Goal: Task Accomplishment & Management: Complete application form

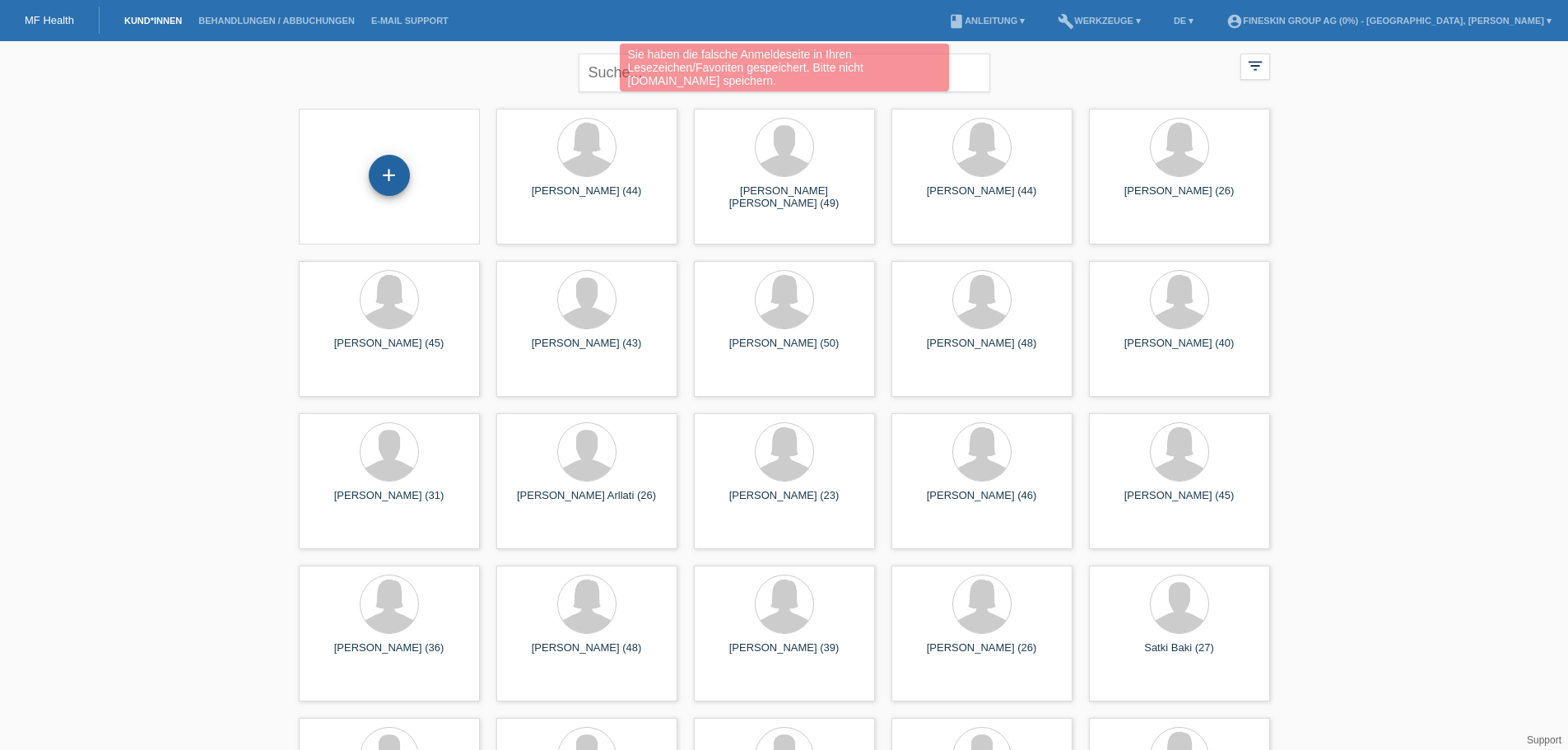
click at [378, 165] on div "+" at bounding box center [389, 175] width 41 height 41
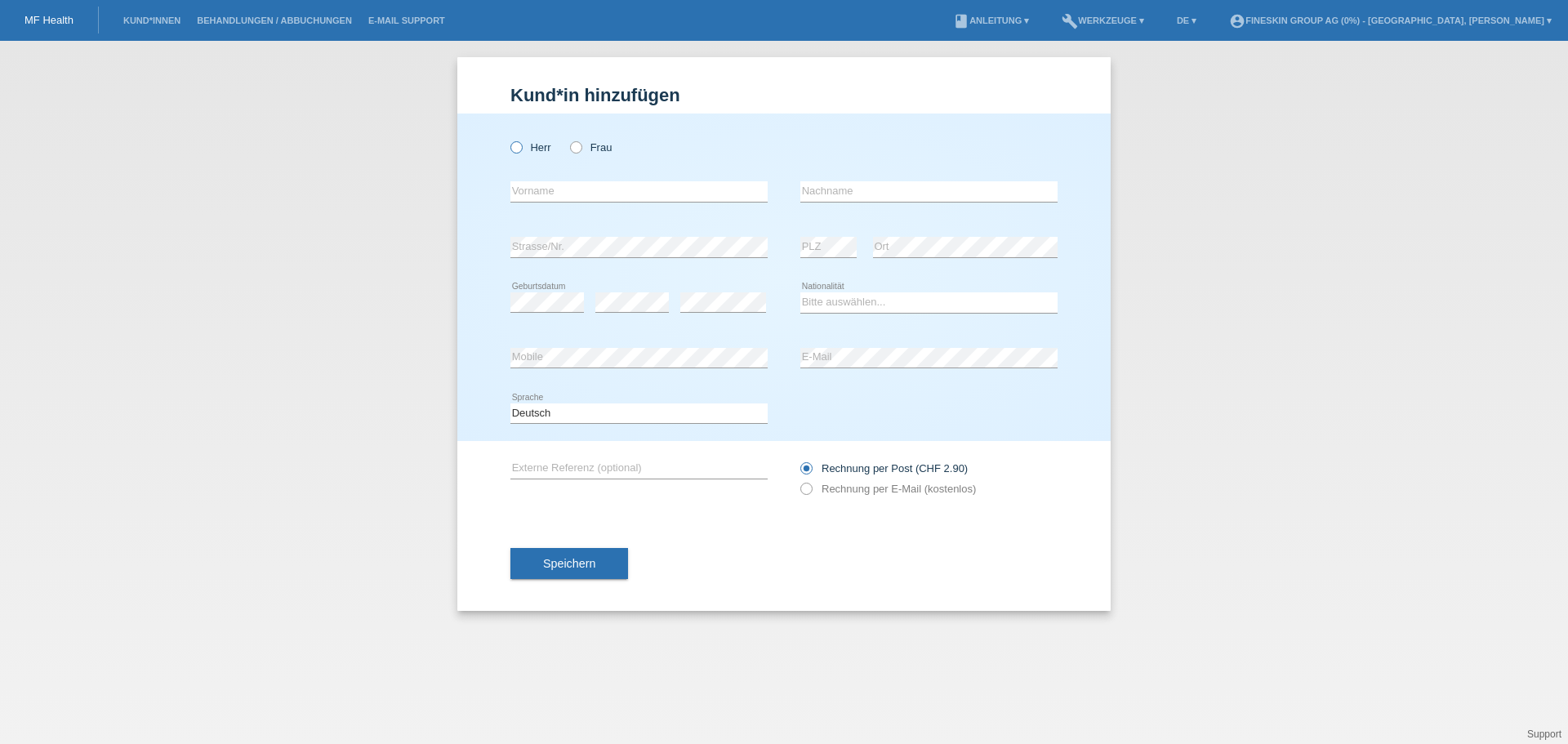
click at [530, 151] on label "Herr" at bounding box center [530, 146] width 41 height 12
click at [521, 151] on input "Herr" at bounding box center [516, 146] width 11 height 11
radio input "true"
click at [544, 187] on input "text" at bounding box center [638, 191] width 257 height 20
type input "Shukri"
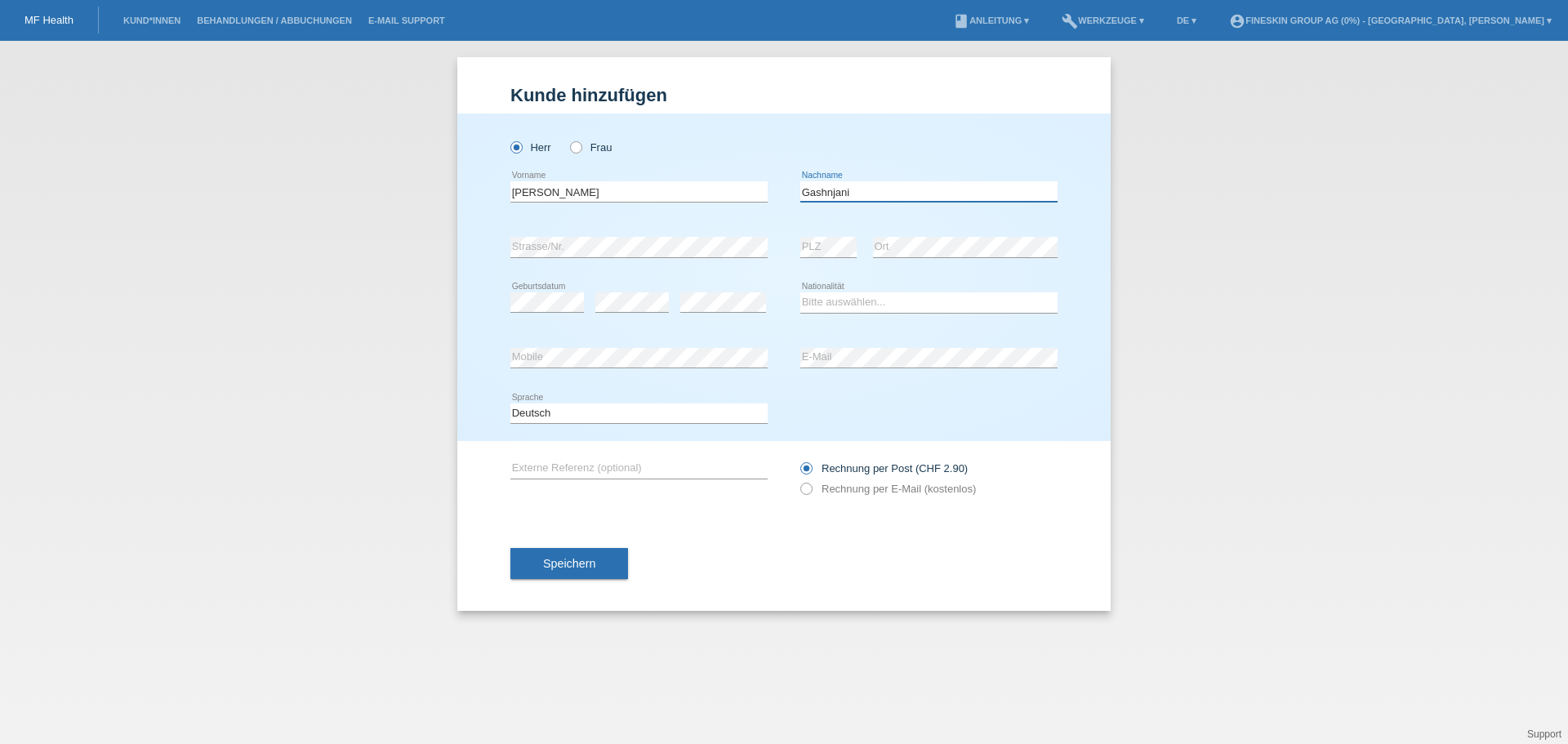
type input "Gashnjani"
click at [693, 325] on div "error" at bounding box center [723, 303] width 85 height 55
click at [814, 316] on div "Bitte auswählen... Schweiz Deutschland Liechtenstein Österreich ------------ Af…" at bounding box center [929, 303] width 257 height 55
click at [819, 304] on select "Bitte auswählen... Schweiz Deutschland Liechtenstein Österreich ------------ Af…" at bounding box center [929, 302] width 257 height 20
select select "DE"
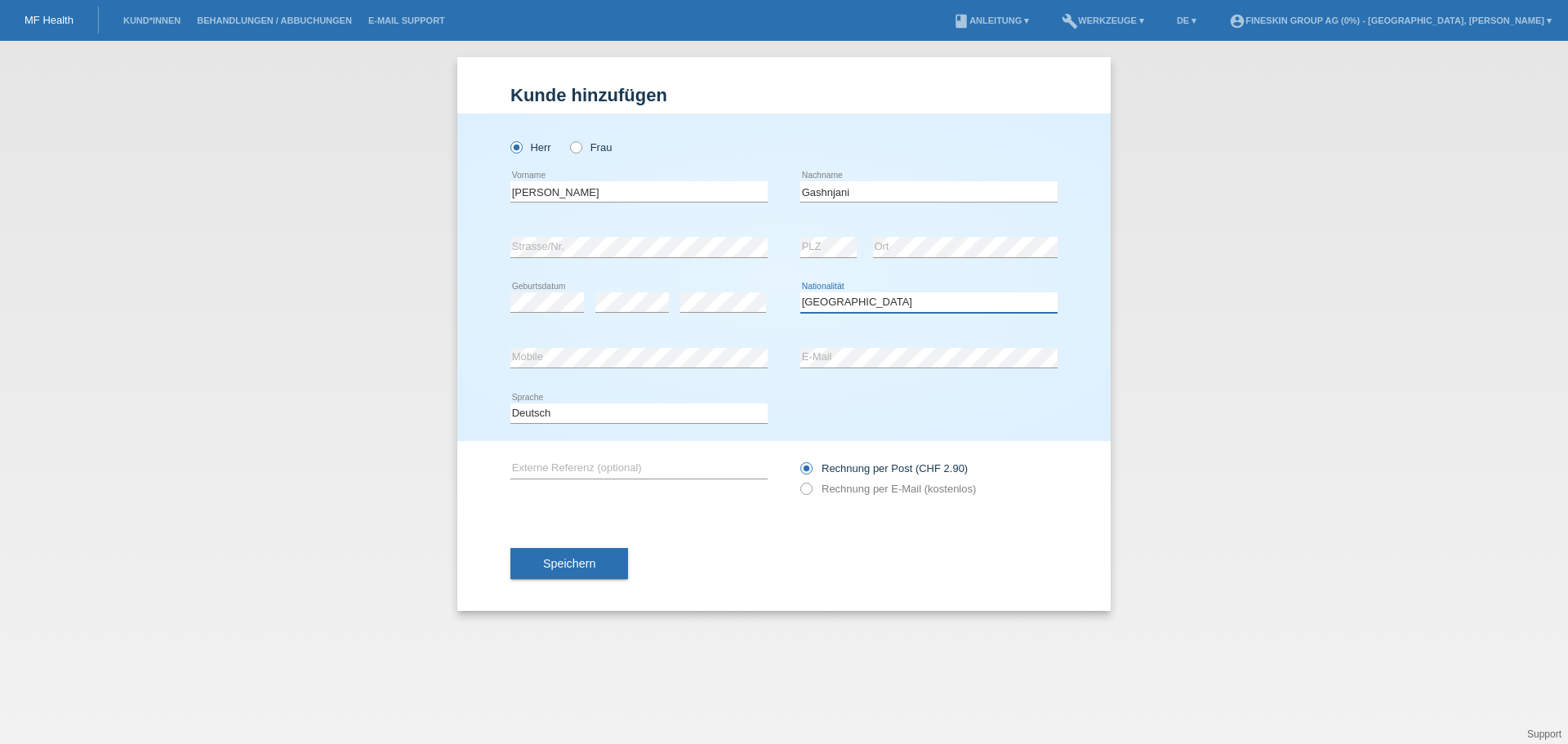
click at [800, 292] on select "Bitte auswählen... Schweiz Deutschland Liechtenstein Österreich ------------ Af…" at bounding box center [929, 302] width 257 height 20
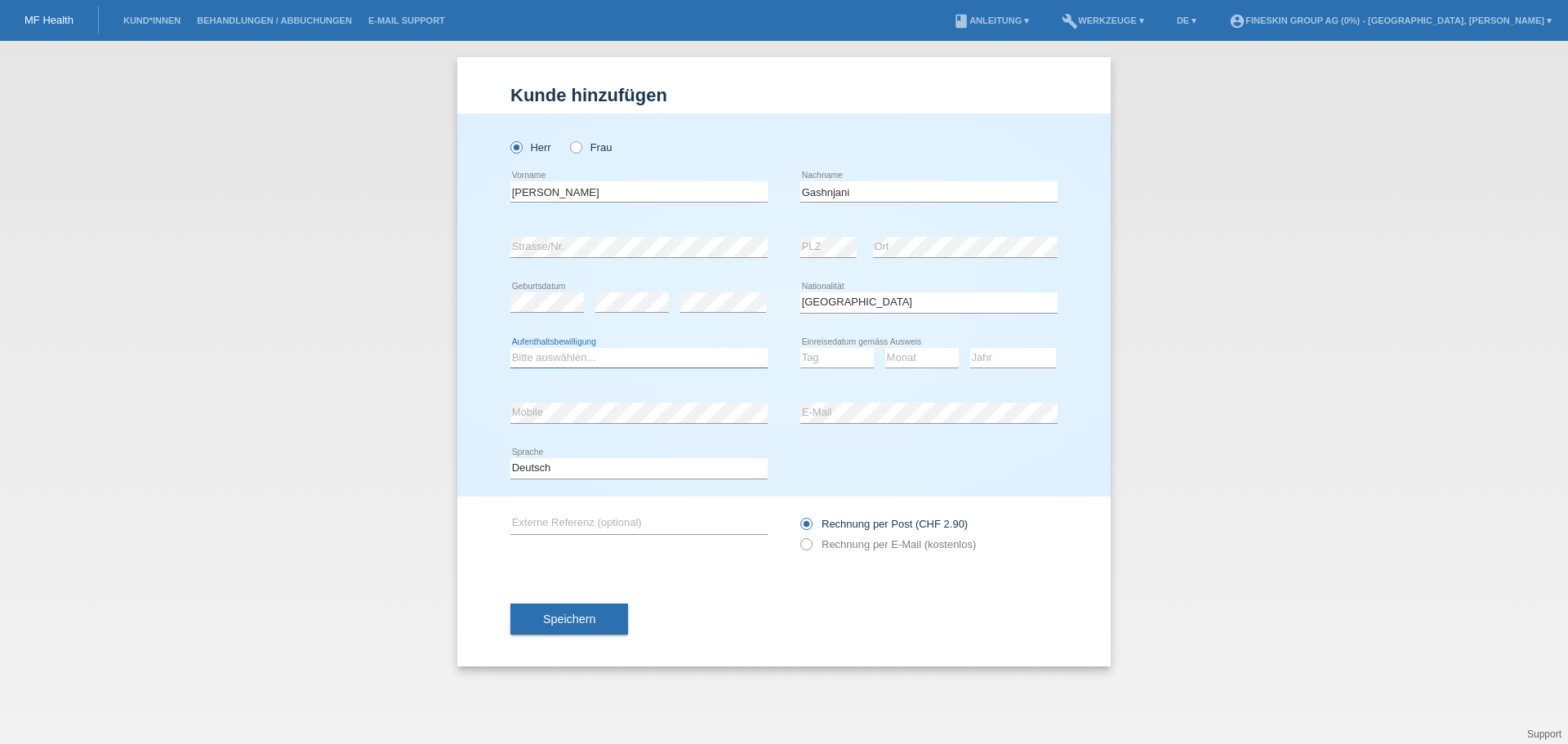
click at [540, 362] on select "Bitte auswählen... C B B - Flüchtlingsstatus Andere" at bounding box center [638, 357] width 257 height 20
select select "B"
click at [510, 347] on select "Bitte auswählen... C B B - Flüchtlingsstatus Andere" at bounding box center [638, 357] width 257 height 20
click at [829, 363] on select "Tag 01 02 03 04 05 06 07 08 09 10 11" at bounding box center [837, 357] width 74 height 20
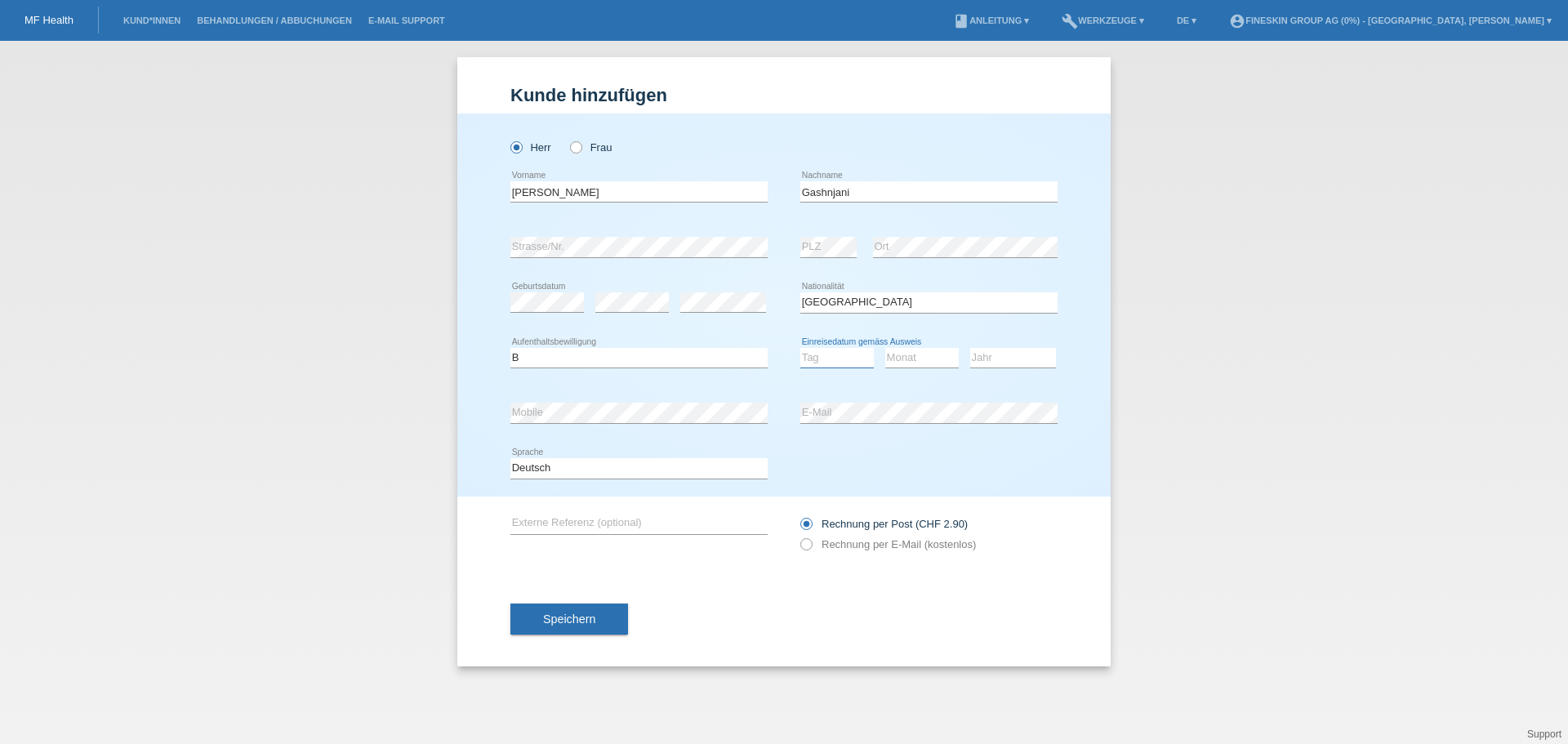
select select "07"
click at [800, 347] on select "Tag 01 02 03 04 05 06 07 08 09 10 11" at bounding box center [837, 357] width 74 height 20
click at [905, 357] on select "Monat 01 02 03 04 05 06 07 08 09 10 11" at bounding box center [921, 357] width 74 height 20
select select "01"
click at [885, 347] on select "Monat 01 02 03 04 05 06 07 08 09 10 11" at bounding box center [921, 357] width 74 height 20
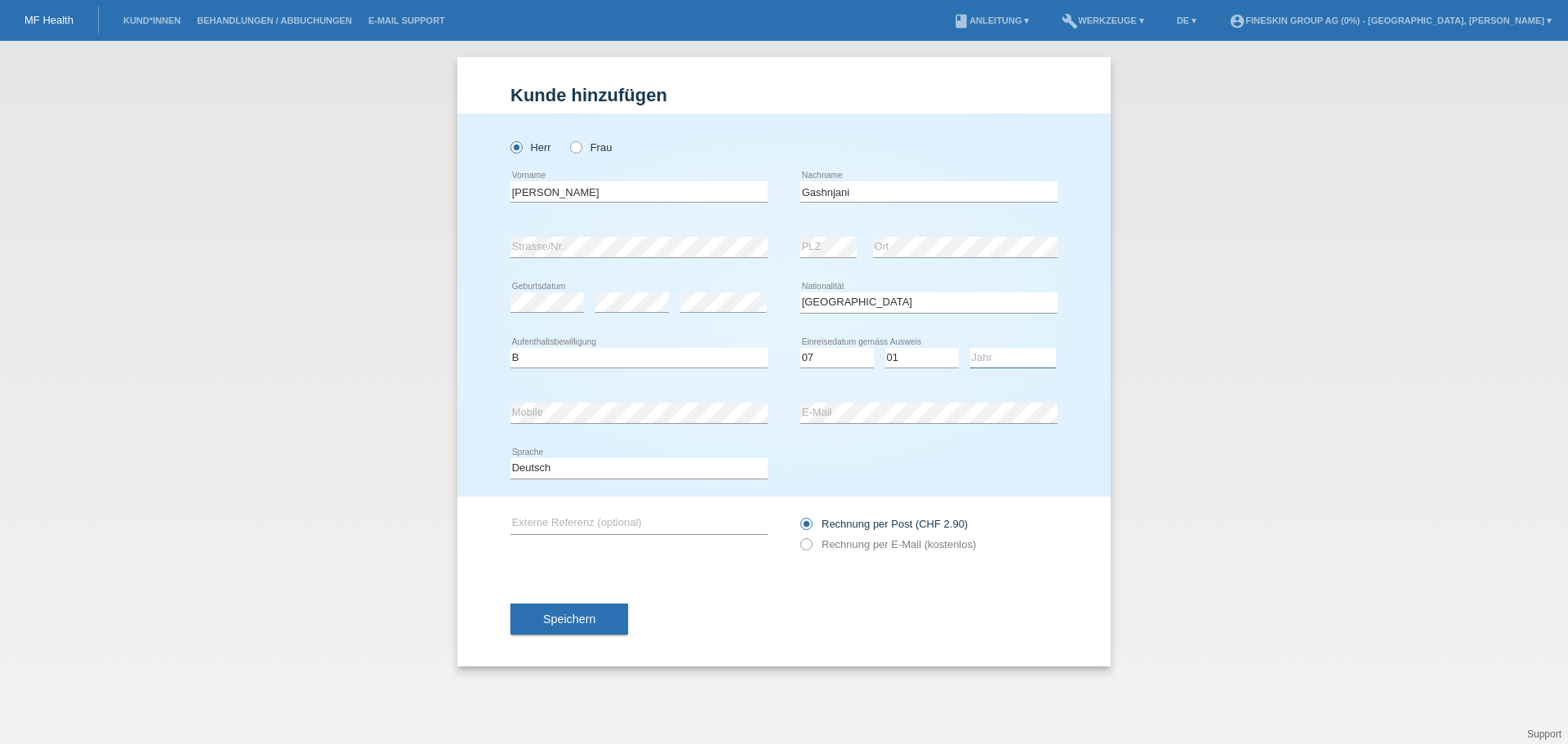
click at [1015, 357] on select "Jahr 2025 2024 2023 2022 2021 2020 2019 2018 2017 2016 2015 2014 2013 2012 2011…" at bounding box center [1012, 357] width 85 height 20
select select "2025"
click at [970, 347] on select "Jahr 2025 2024 2023 2022 2021 2020 2019 2018 2017 2016 2015 2014 2013 2012 2011…" at bounding box center [1012, 357] width 85 height 20
click at [598, 624] on button "Speichern" at bounding box center [568, 618] width 117 height 31
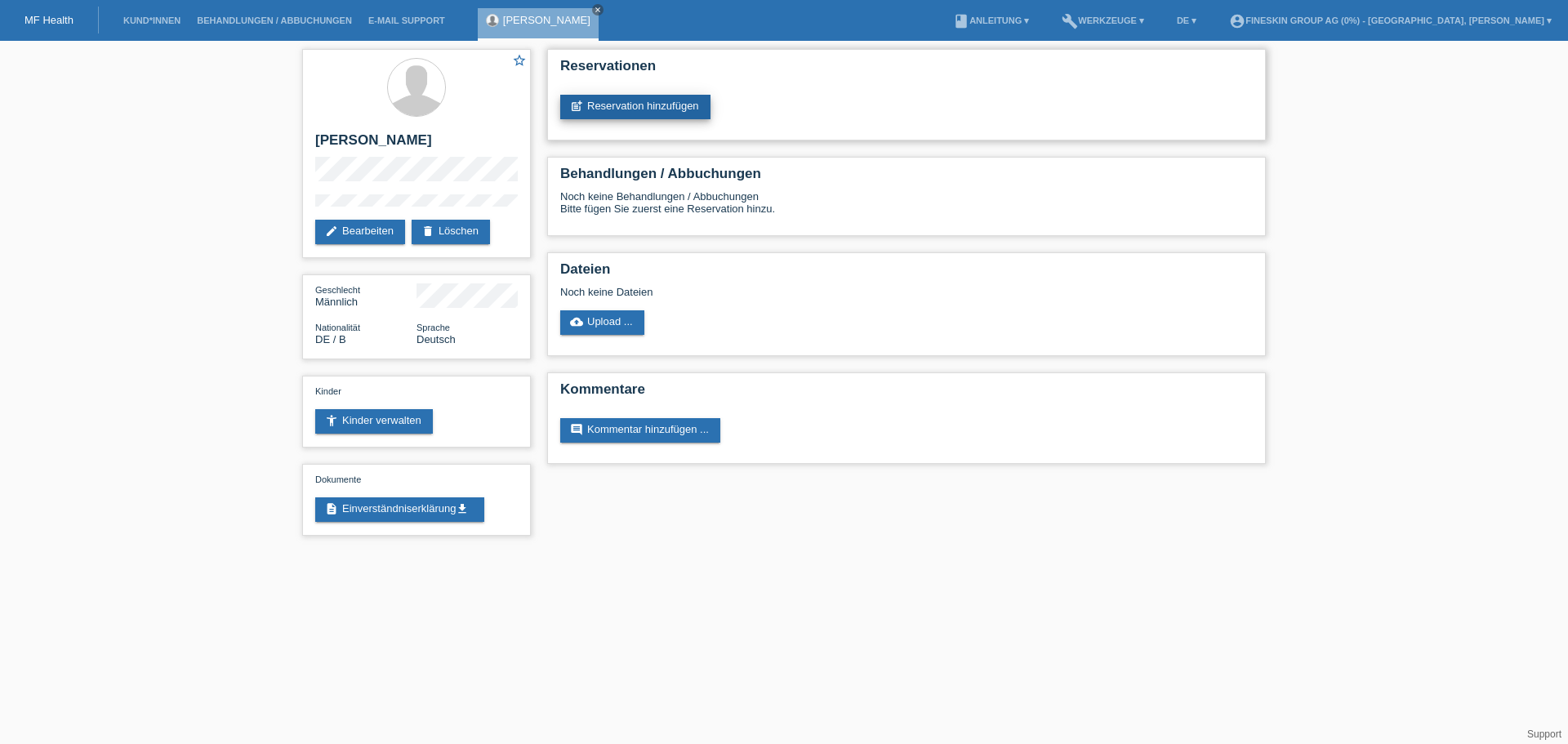
click at [681, 111] on link "post_add Reservation hinzufügen" at bounding box center [635, 106] width 150 height 25
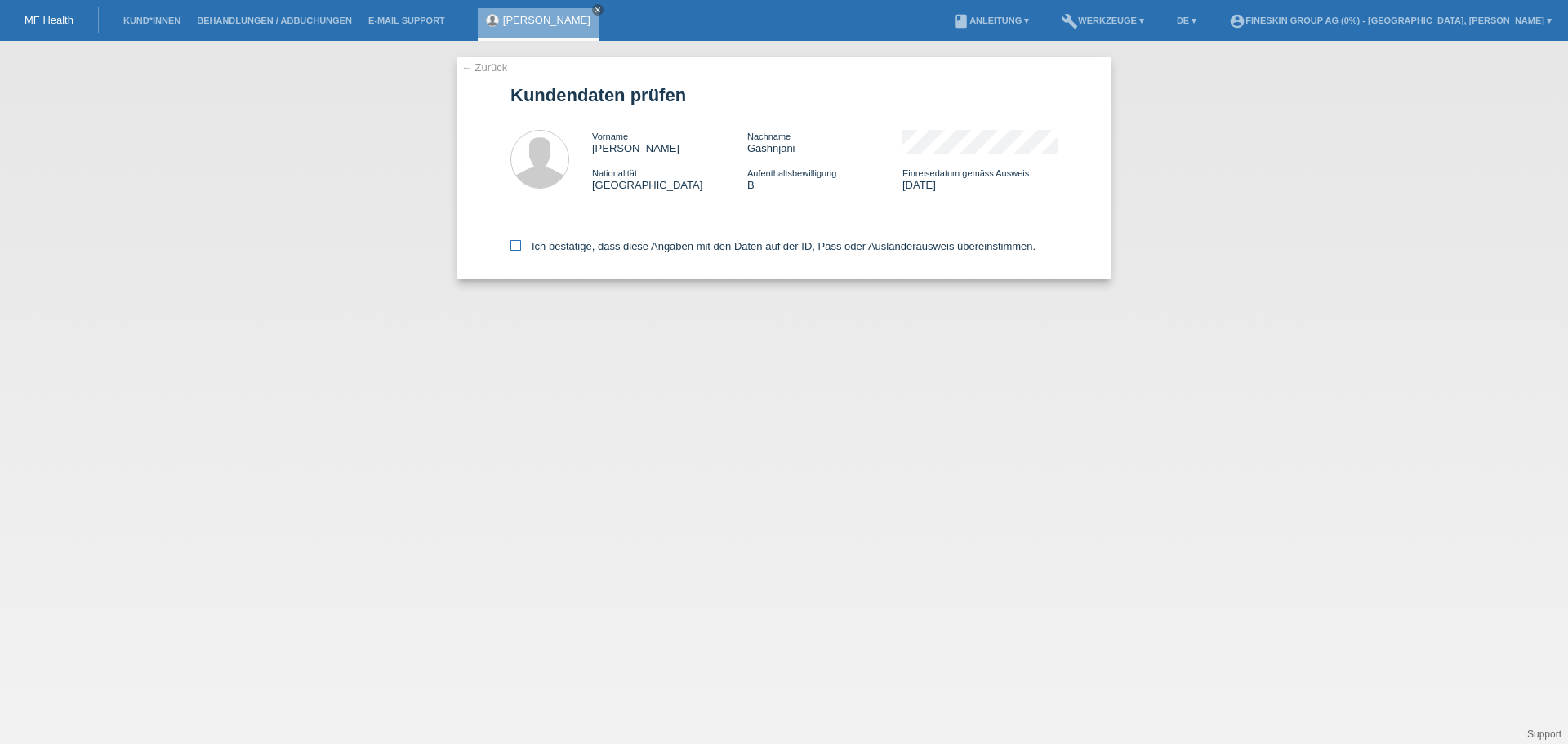
click at [601, 248] on label "Ich bestätige, dass diese Angaben mit den Daten auf der ID, Pass oder Ausländer…" at bounding box center [772, 246] width 525 height 12
click at [521, 248] on input "Ich bestätige, dass diese Angaben mit den Daten auf der ID, Pass oder Ausländer…" at bounding box center [516, 246] width 11 height 11
checkbox input "true"
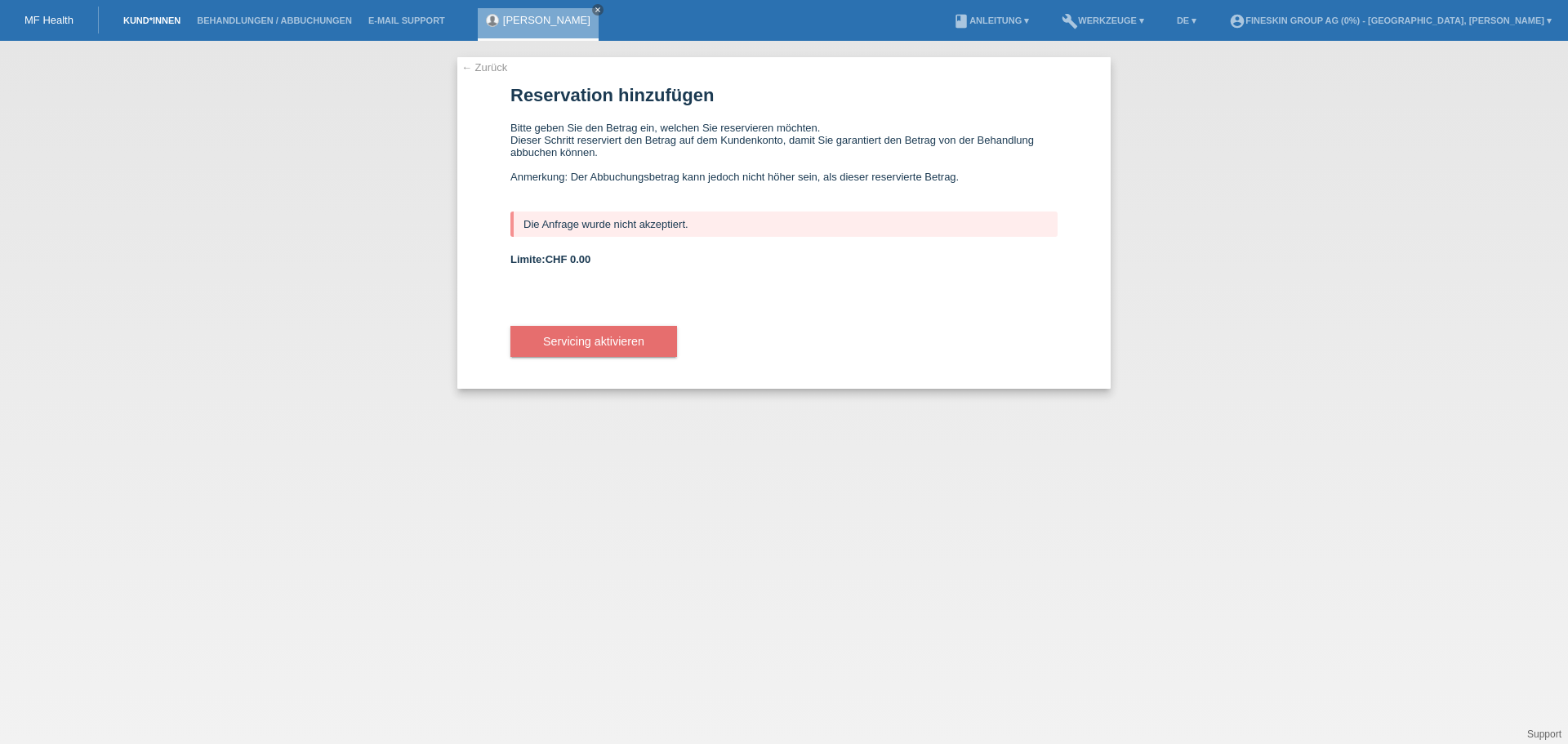
click at [124, 20] on link "Kund*innen" at bounding box center [152, 20] width 74 height 10
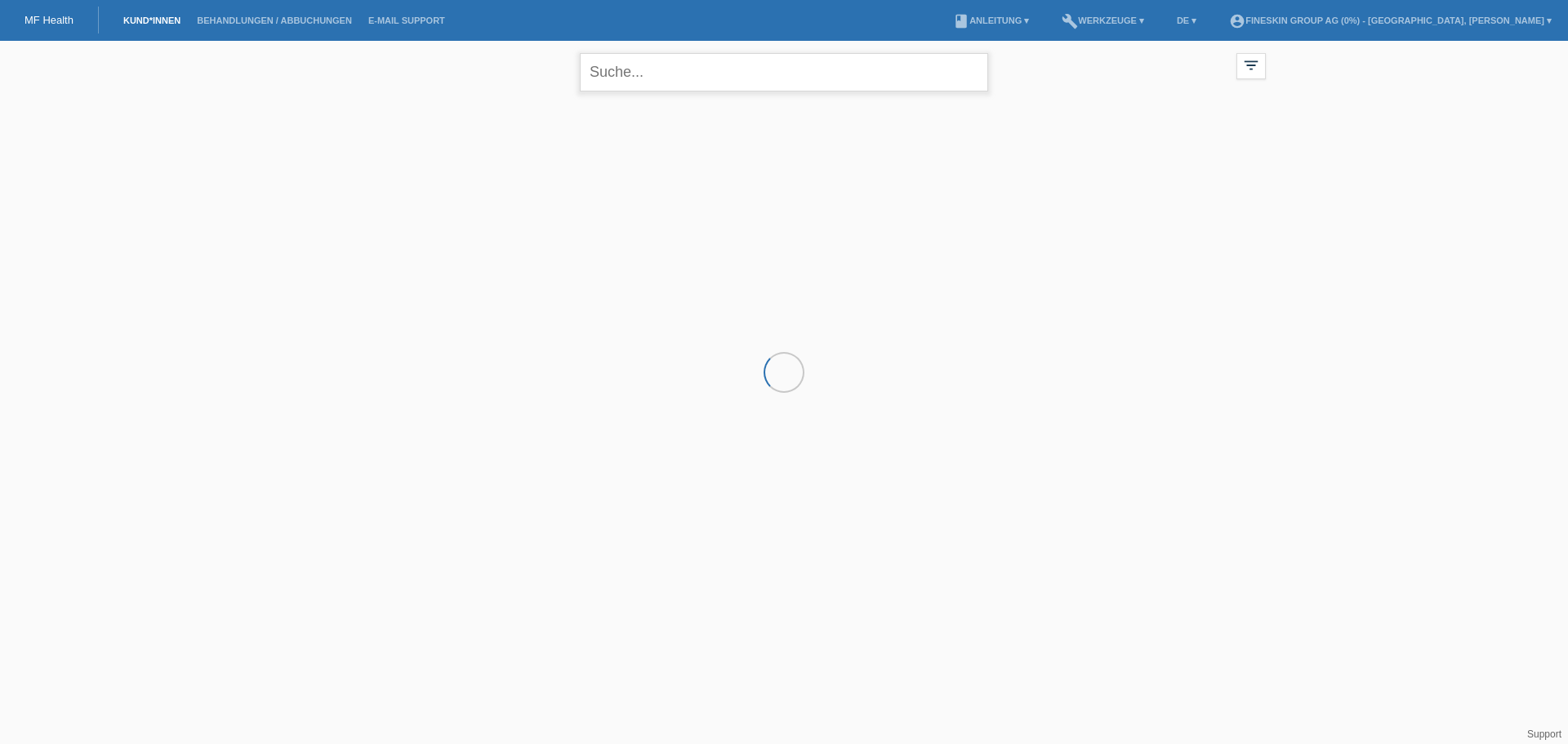
click at [634, 74] on input "text" at bounding box center [783, 72] width 408 height 38
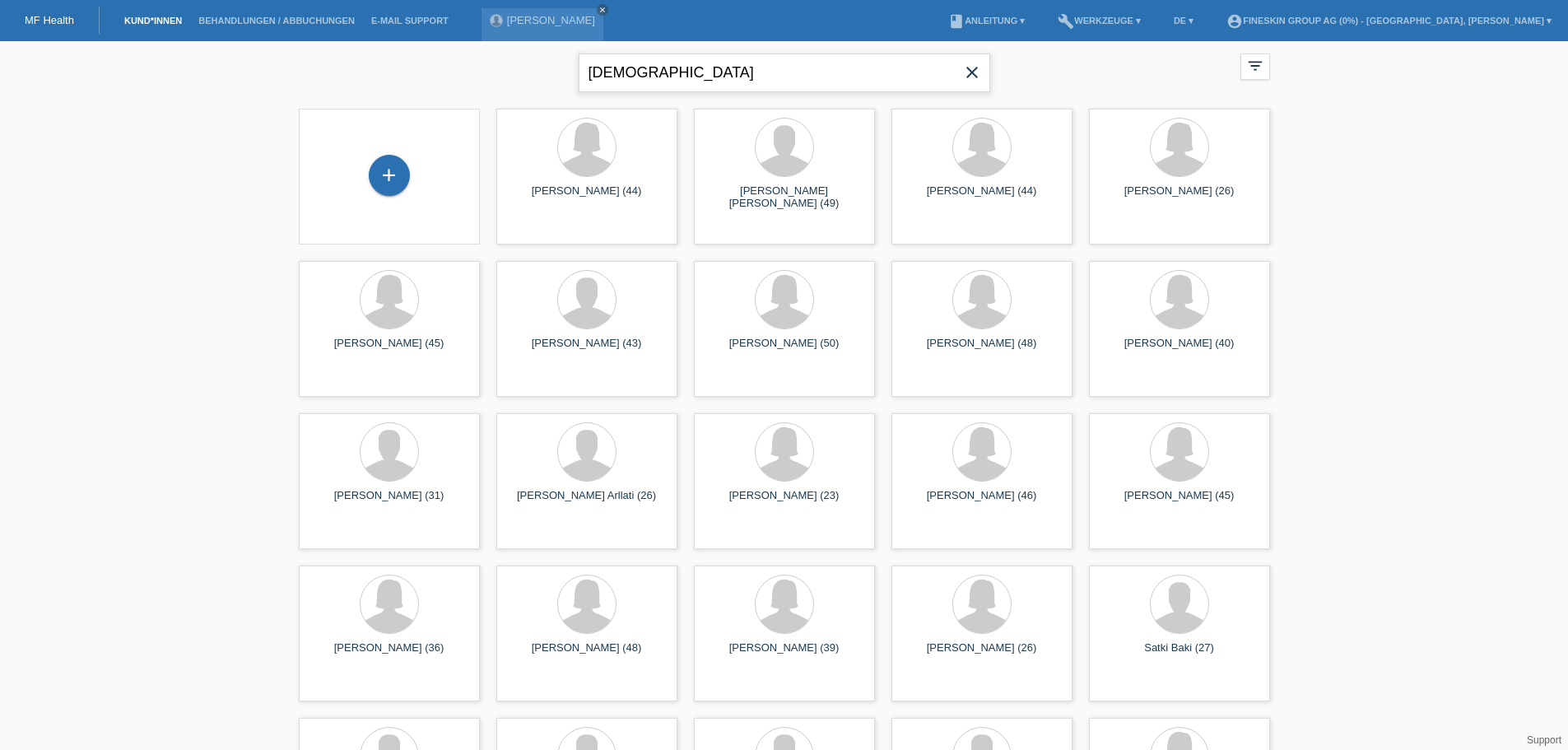
type input "ismaj"
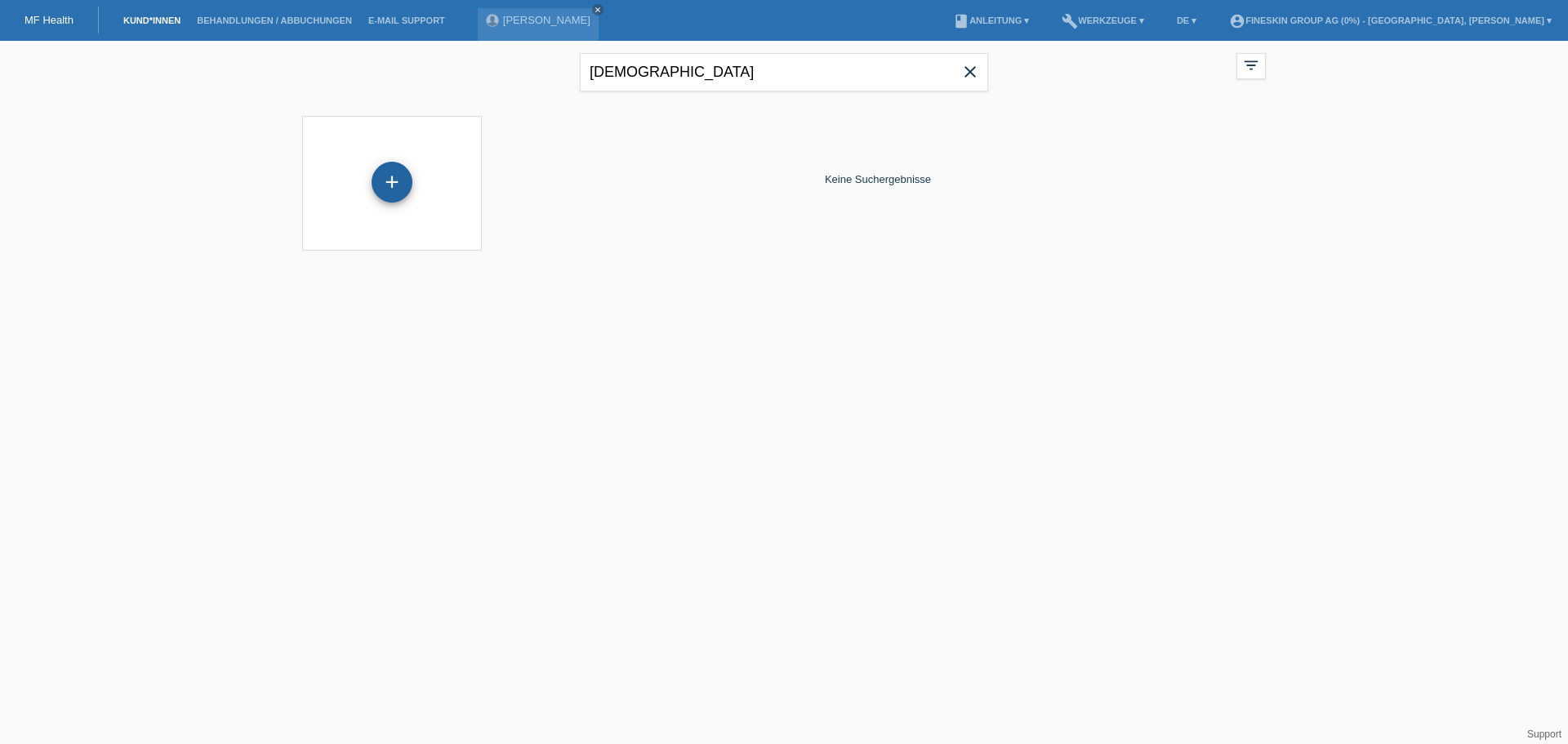
click at [387, 192] on div "+" at bounding box center [391, 182] width 41 height 41
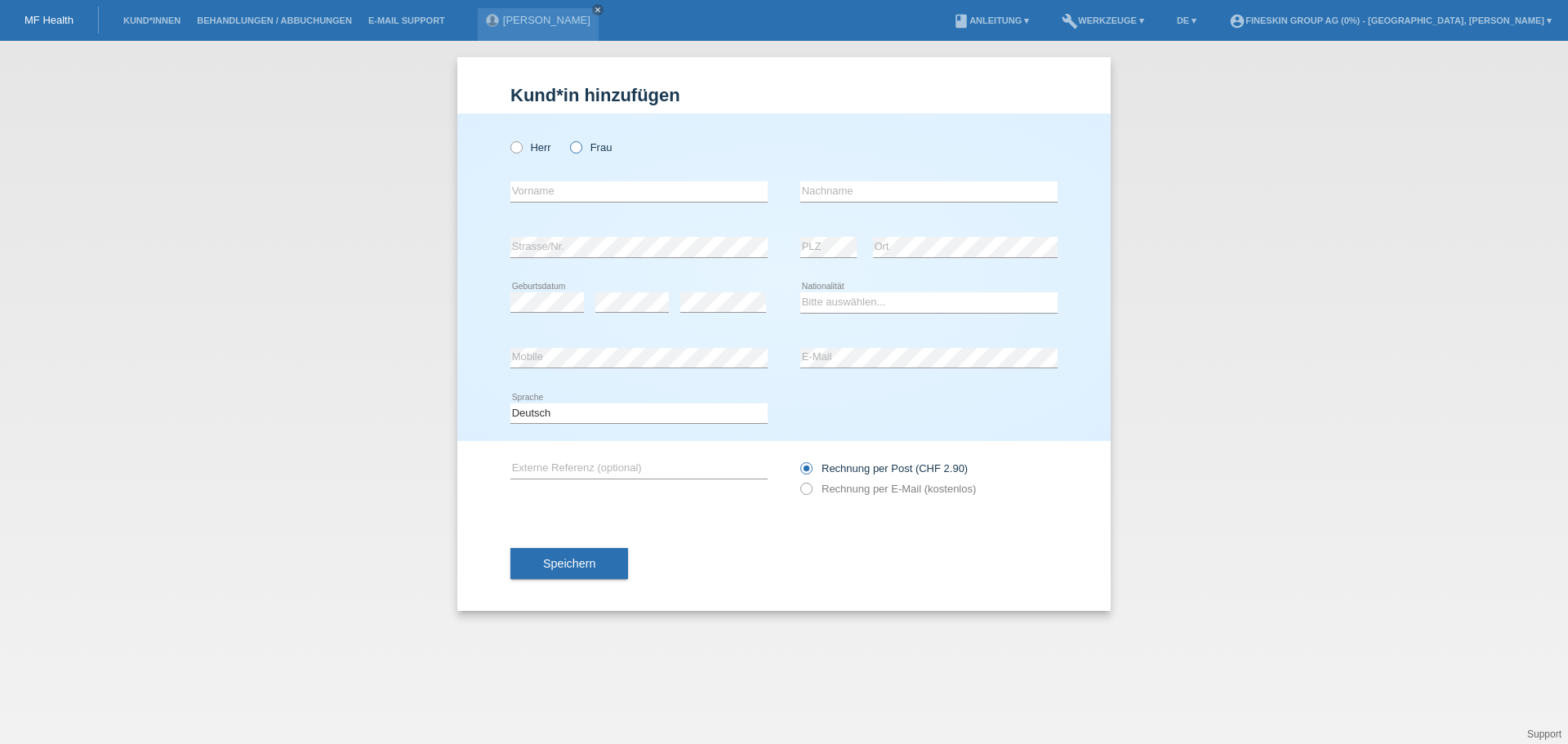
click at [604, 150] on label "Frau" at bounding box center [591, 146] width 42 height 12
click at [580, 150] on input "Frau" at bounding box center [576, 146] width 11 height 11
radio input "true"
click at [570, 197] on input "text" at bounding box center [638, 191] width 257 height 20
type input "Vildane"
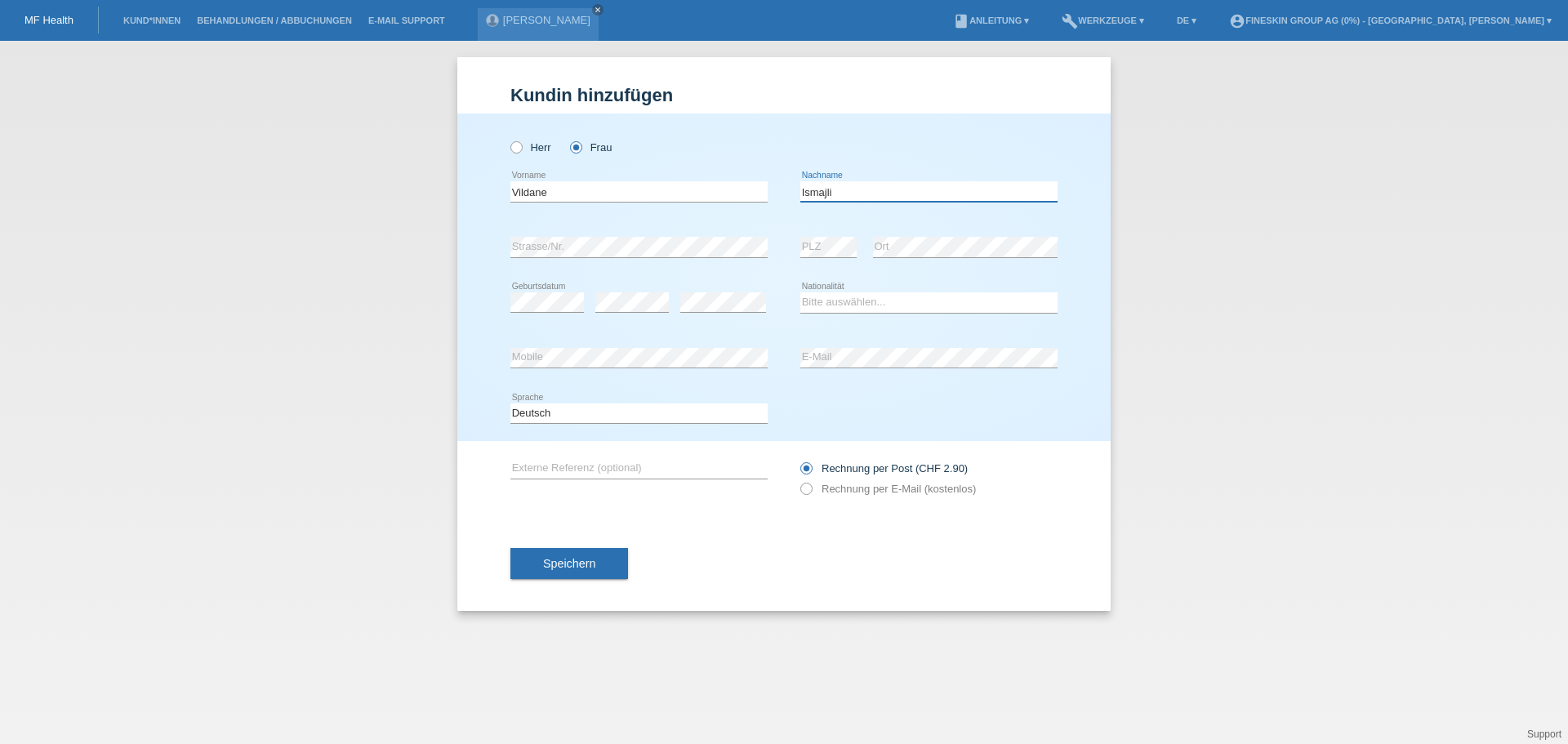
type input "Ismajli"
click at [718, 291] on div "error" at bounding box center [723, 303] width 85 height 55
click at [835, 307] on select "Bitte auswählen... Schweiz Deutschland Liechtenstein Österreich ------------ Af…" at bounding box center [929, 302] width 257 height 20
select select "CH"
click at [800, 292] on select "Bitte auswählen... Schweiz Deutschland Liechtenstein Österreich ------------ Af…" at bounding box center [929, 302] width 257 height 20
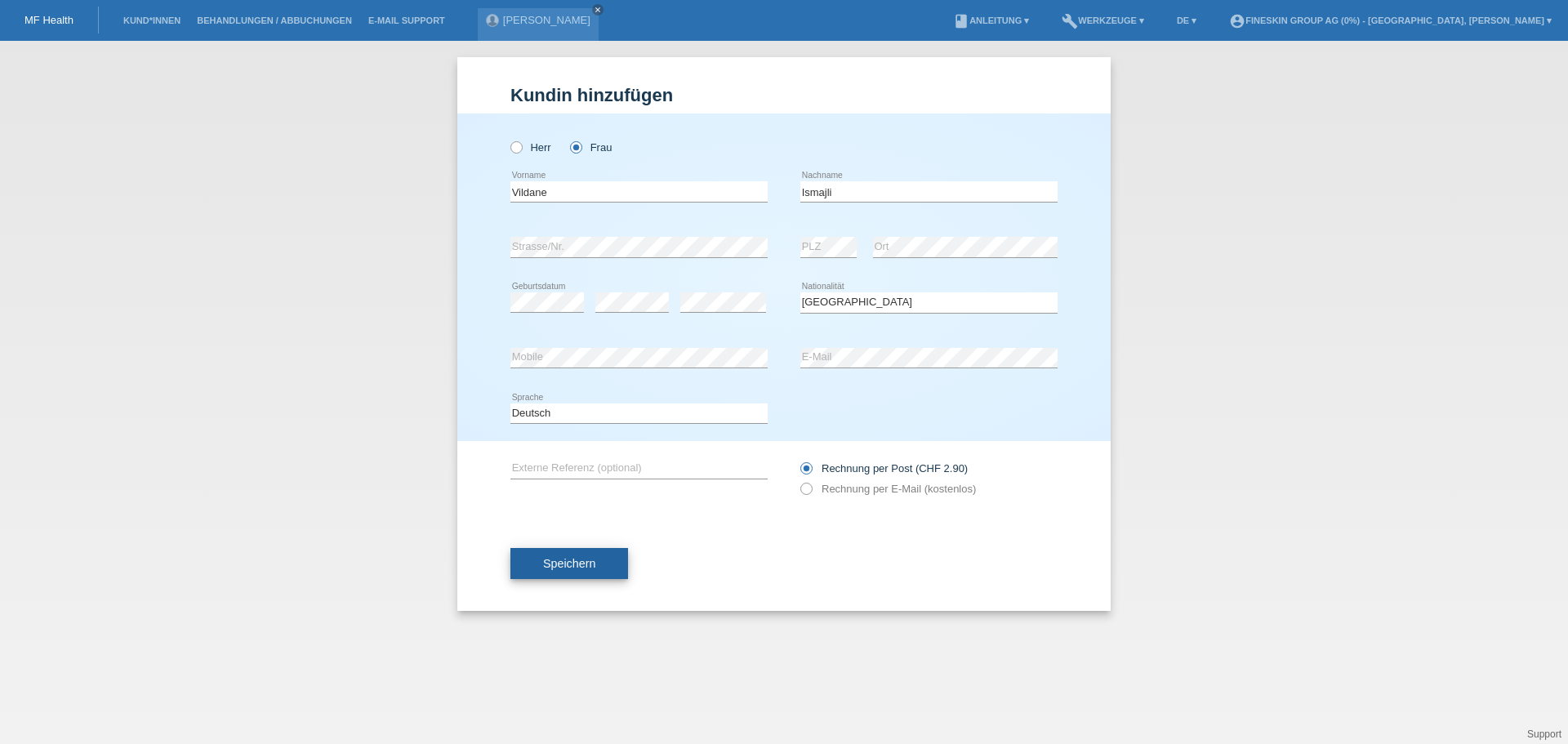
click at [570, 571] on button "Speichern" at bounding box center [568, 563] width 117 height 31
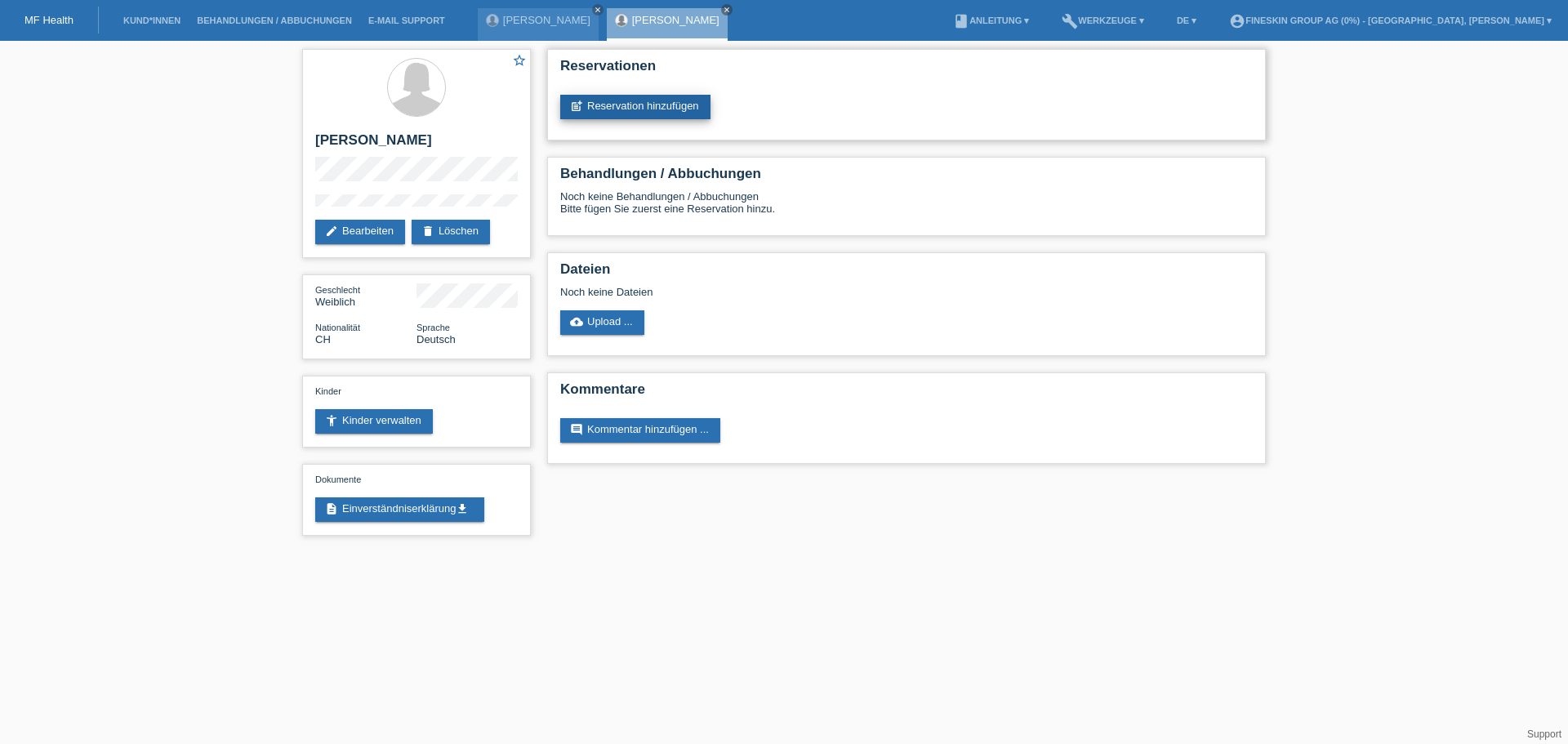
click at [665, 111] on link "post_add Reservation hinzufügen" at bounding box center [635, 106] width 150 height 25
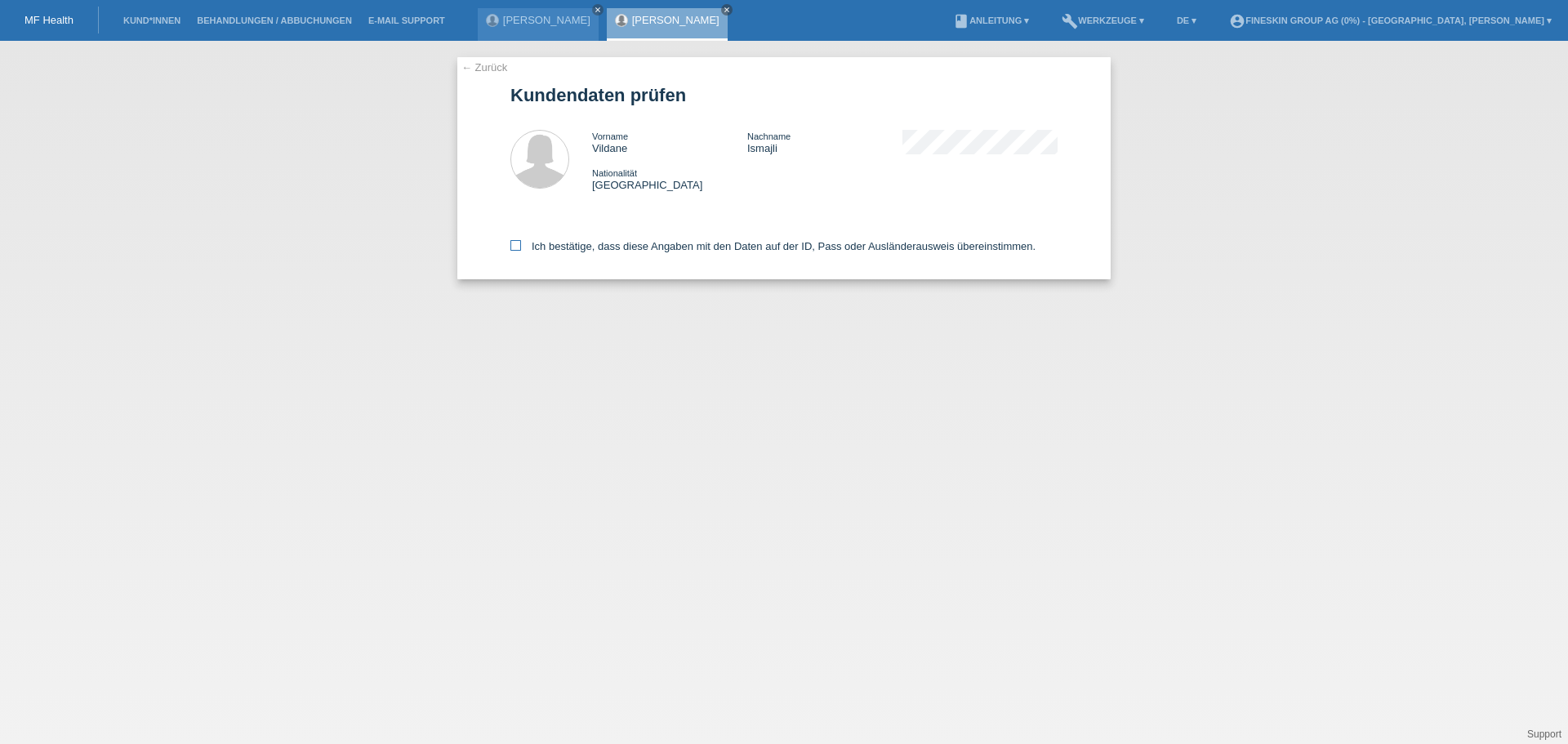
click at [538, 244] on label "Ich bestätige, dass diese Angaben mit den Daten auf der ID, Pass oder Ausländer…" at bounding box center [772, 246] width 525 height 12
click at [521, 244] on input "Ich bestätige, dass diese Angaben mit den Daten auf der ID, Pass oder Ausländer…" at bounding box center [516, 246] width 11 height 11
checkbox input "true"
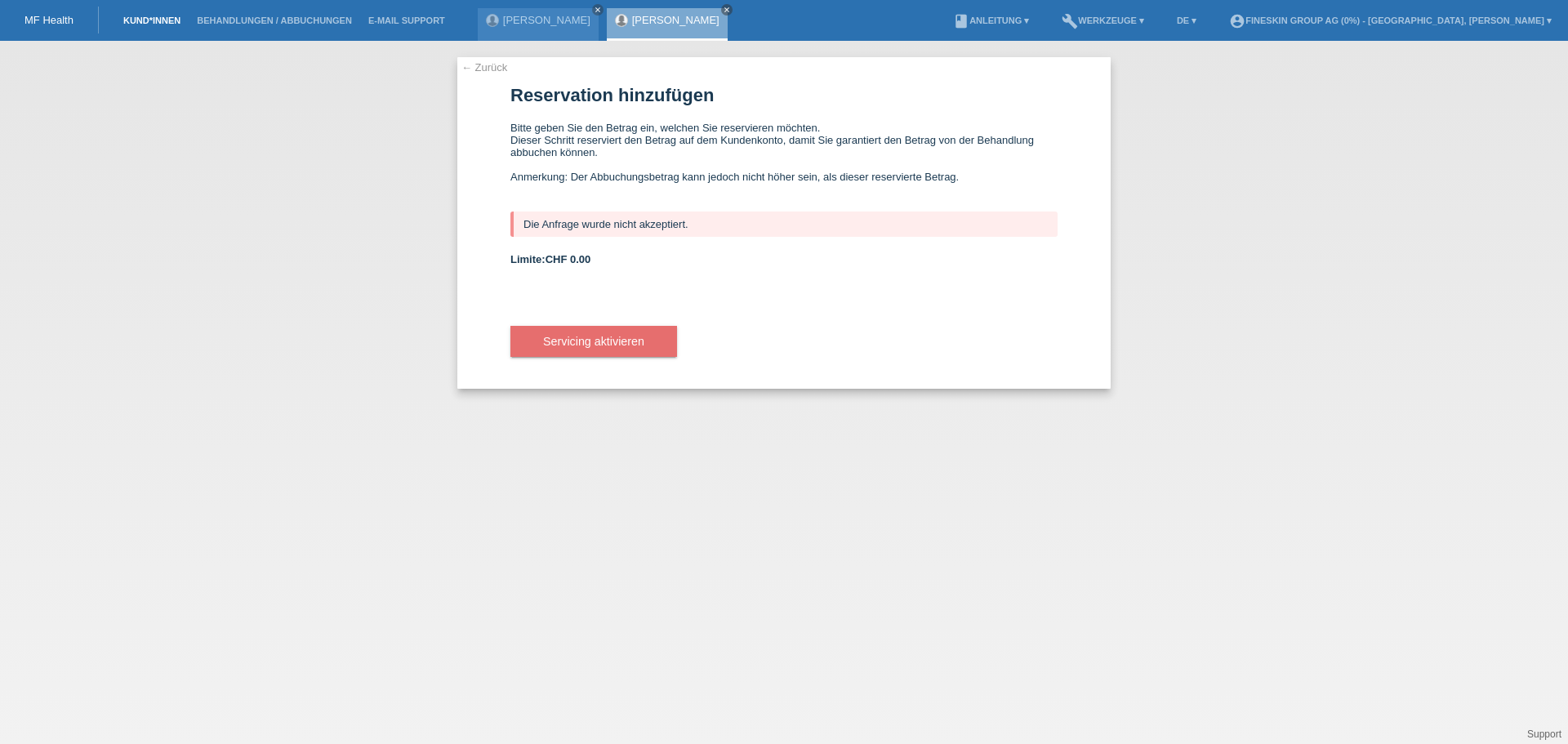
click at [144, 19] on link "Kund*innen" at bounding box center [152, 20] width 74 height 10
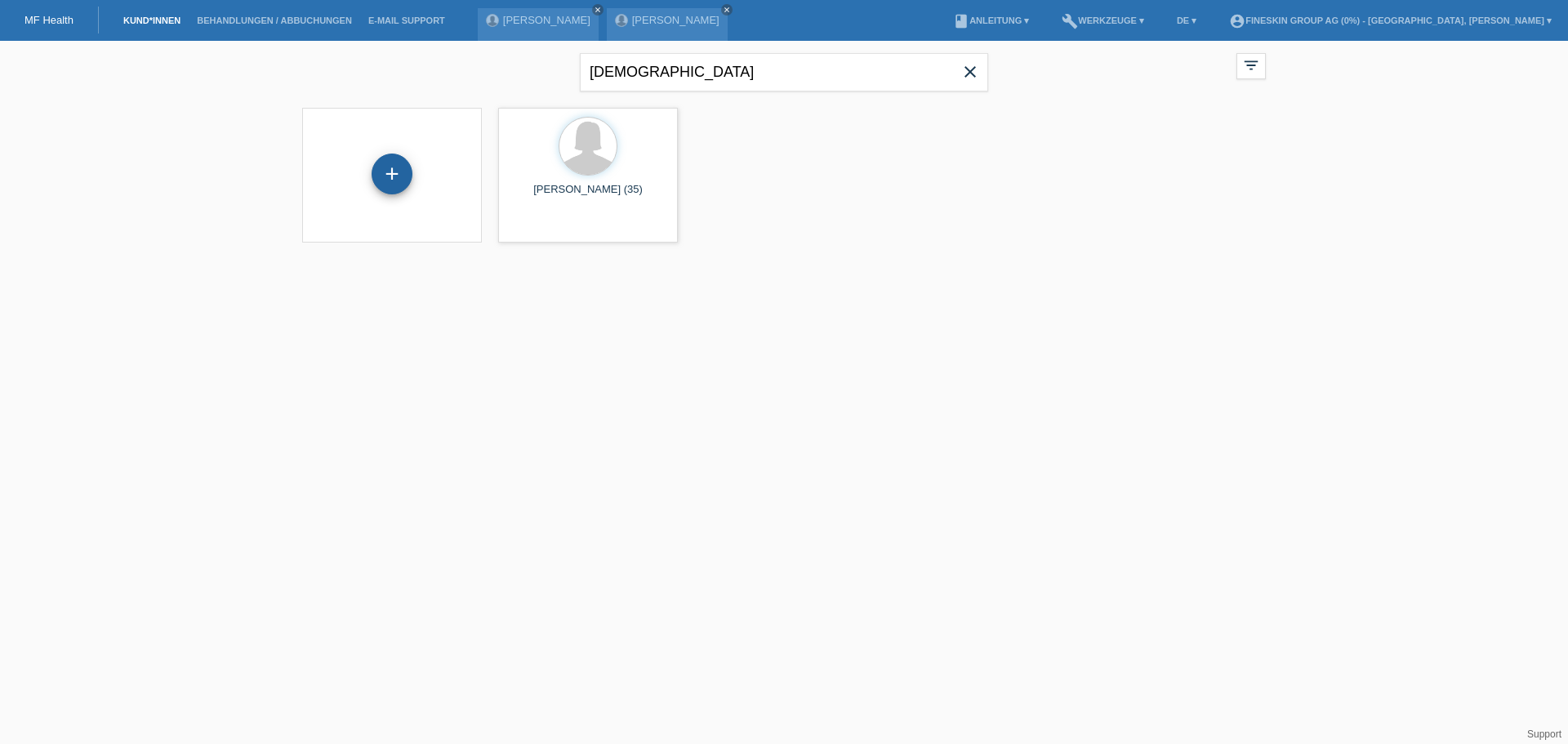
click at [387, 180] on div "+" at bounding box center [391, 174] width 41 height 41
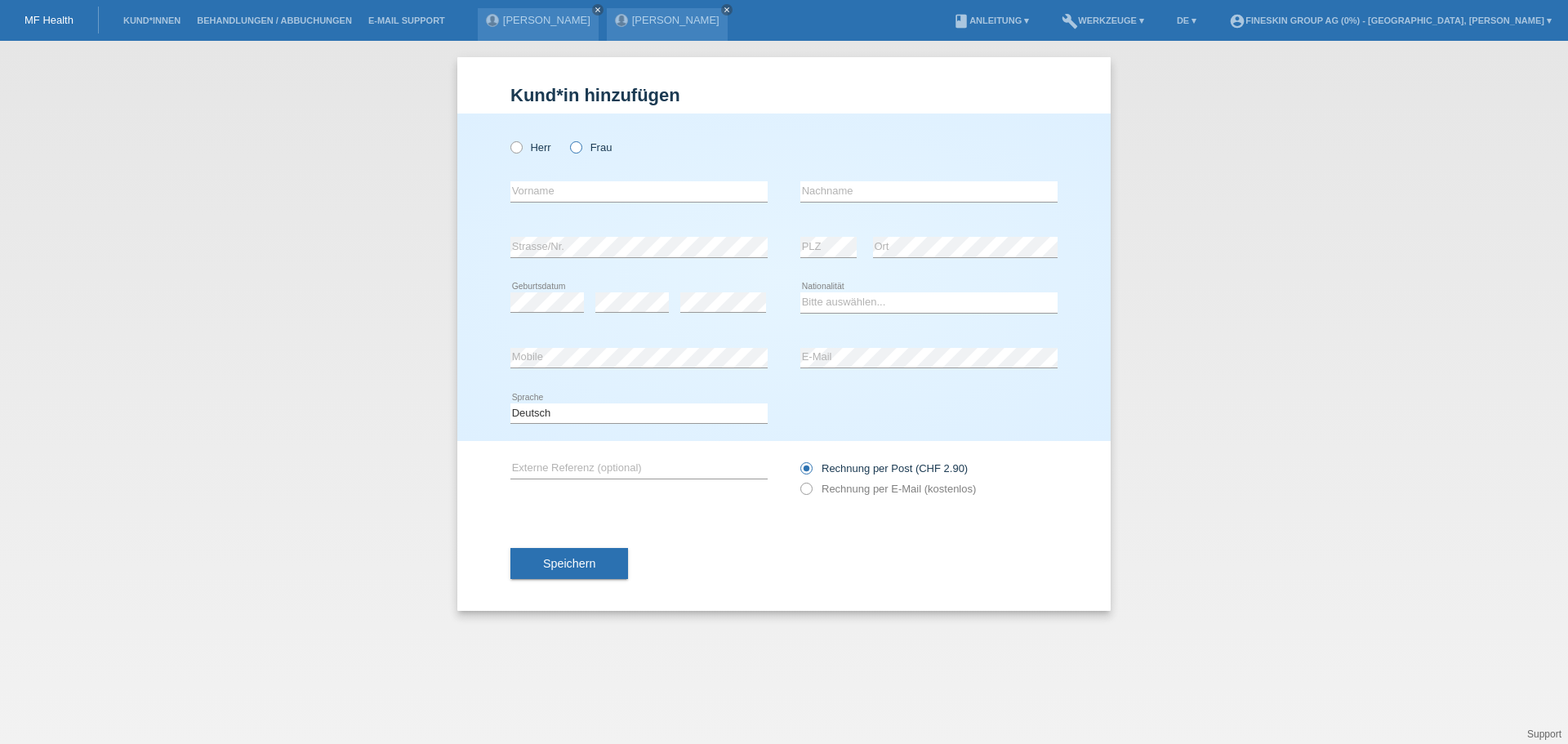
click at [568, 139] on icon at bounding box center [568, 139] width 0 height 0
click at [578, 148] on input "Frau" at bounding box center [576, 146] width 11 height 11
radio input "true"
click at [559, 187] on input "text" at bounding box center [638, 191] width 257 height 20
type input "Fatime"
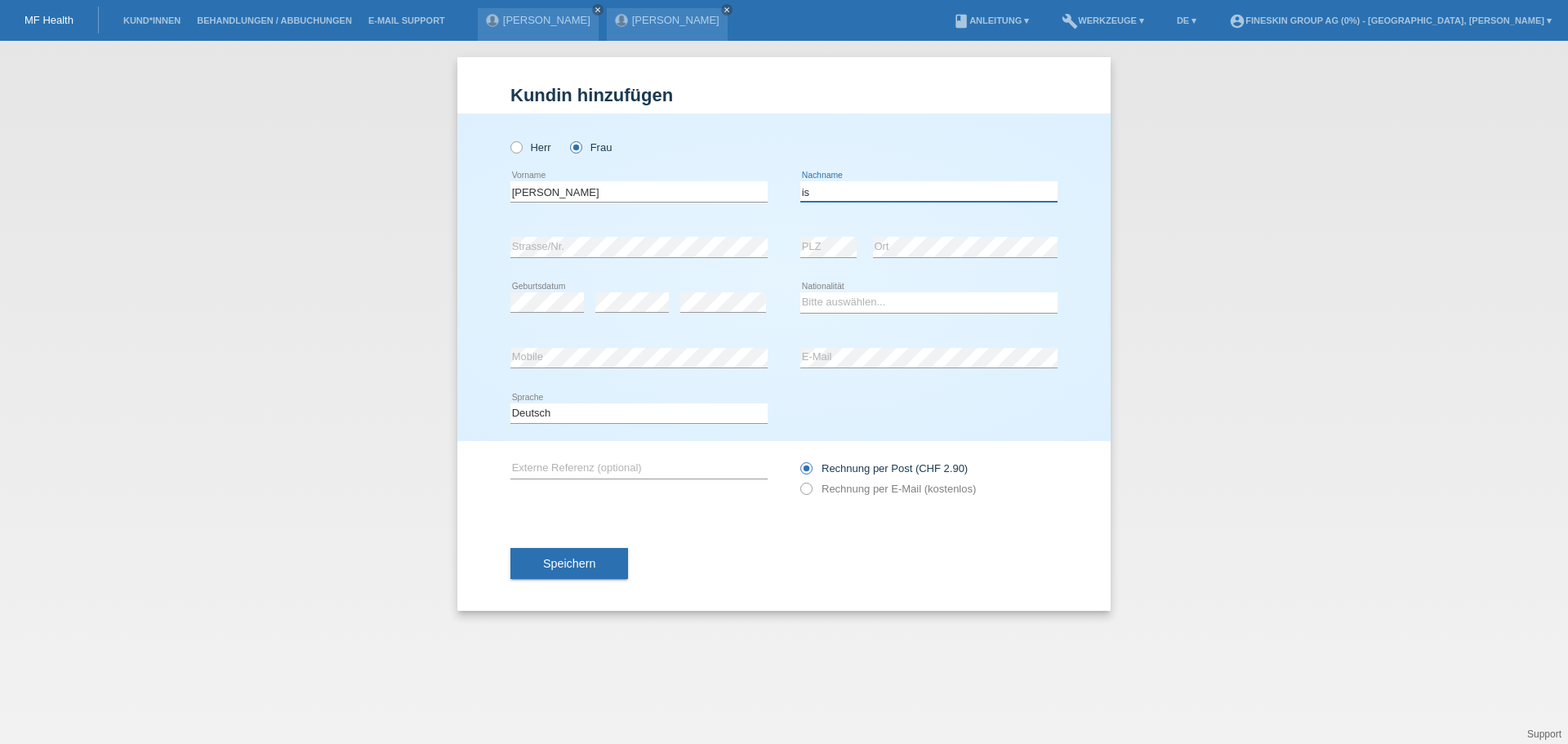
type input "i"
type input "Ismajli"
click at [516, 230] on div "error Strasse/Nr." at bounding box center [638, 246] width 257 height 55
click at [525, 314] on div "error Geburtsdatum" at bounding box center [547, 303] width 74 height 55
click at [816, 303] on select "Bitte auswählen... Schweiz Deutschland Liechtenstein Österreich ------------ Af…" at bounding box center [929, 302] width 257 height 20
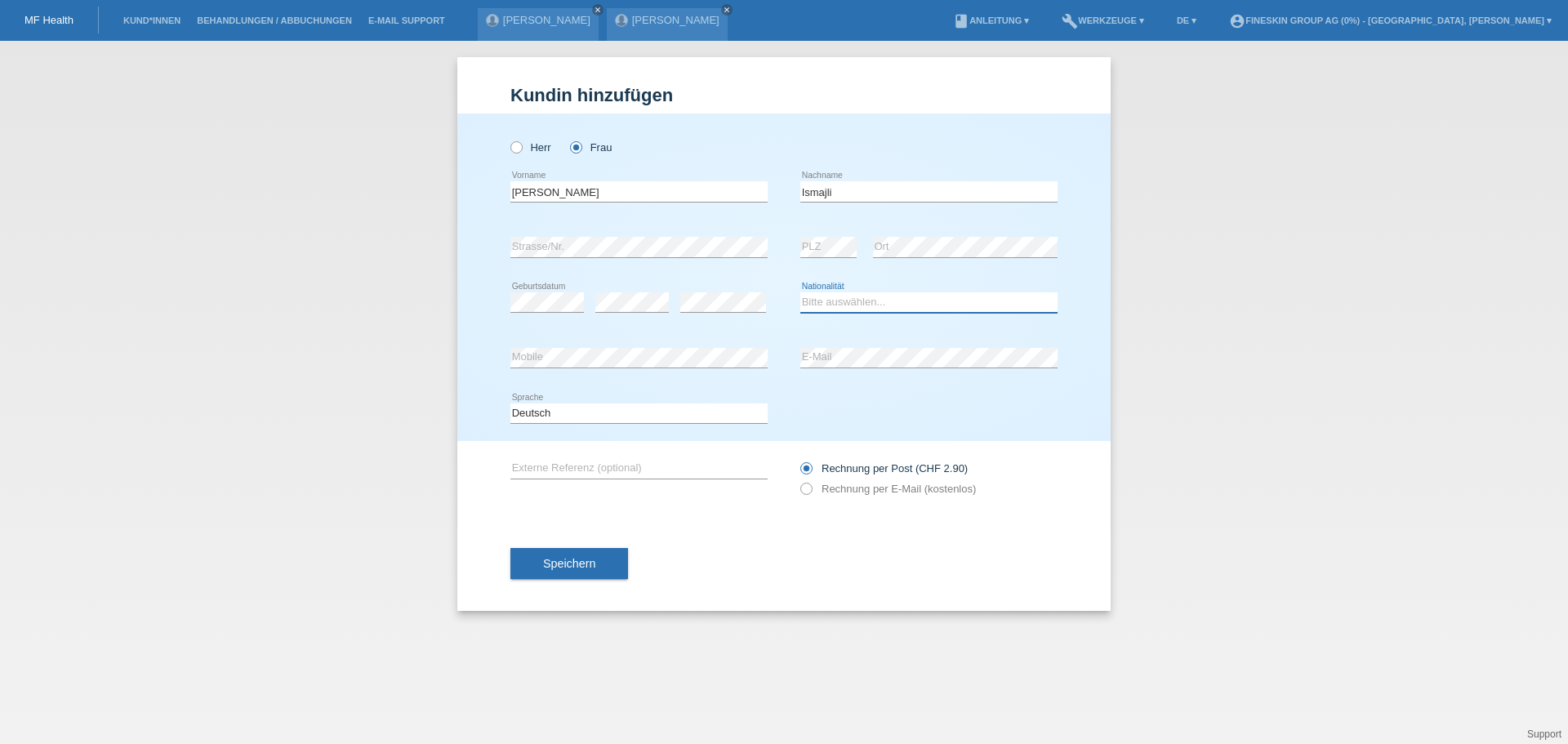
select select "CH"
click at [800, 292] on select "Bitte auswählen... Schweiz Deutschland Liechtenstein Österreich ------------ Af…" at bounding box center [929, 302] width 257 height 20
click at [583, 549] on button "Speichern" at bounding box center [568, 563] width 117 height 31
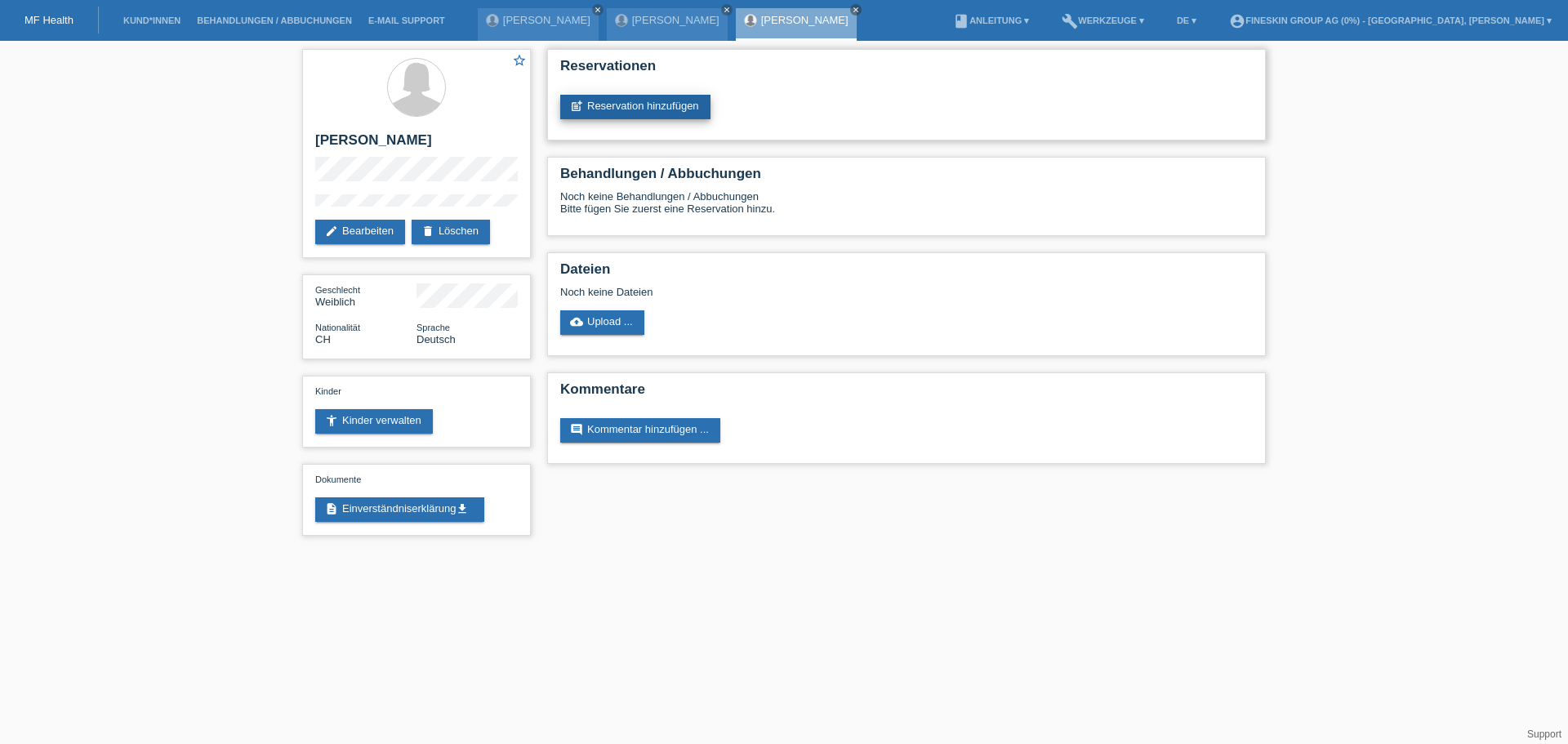
click at [650, 109] on link "post_add Reservation hinzufügen" at bounding box center [635, 106] width 150 height 25
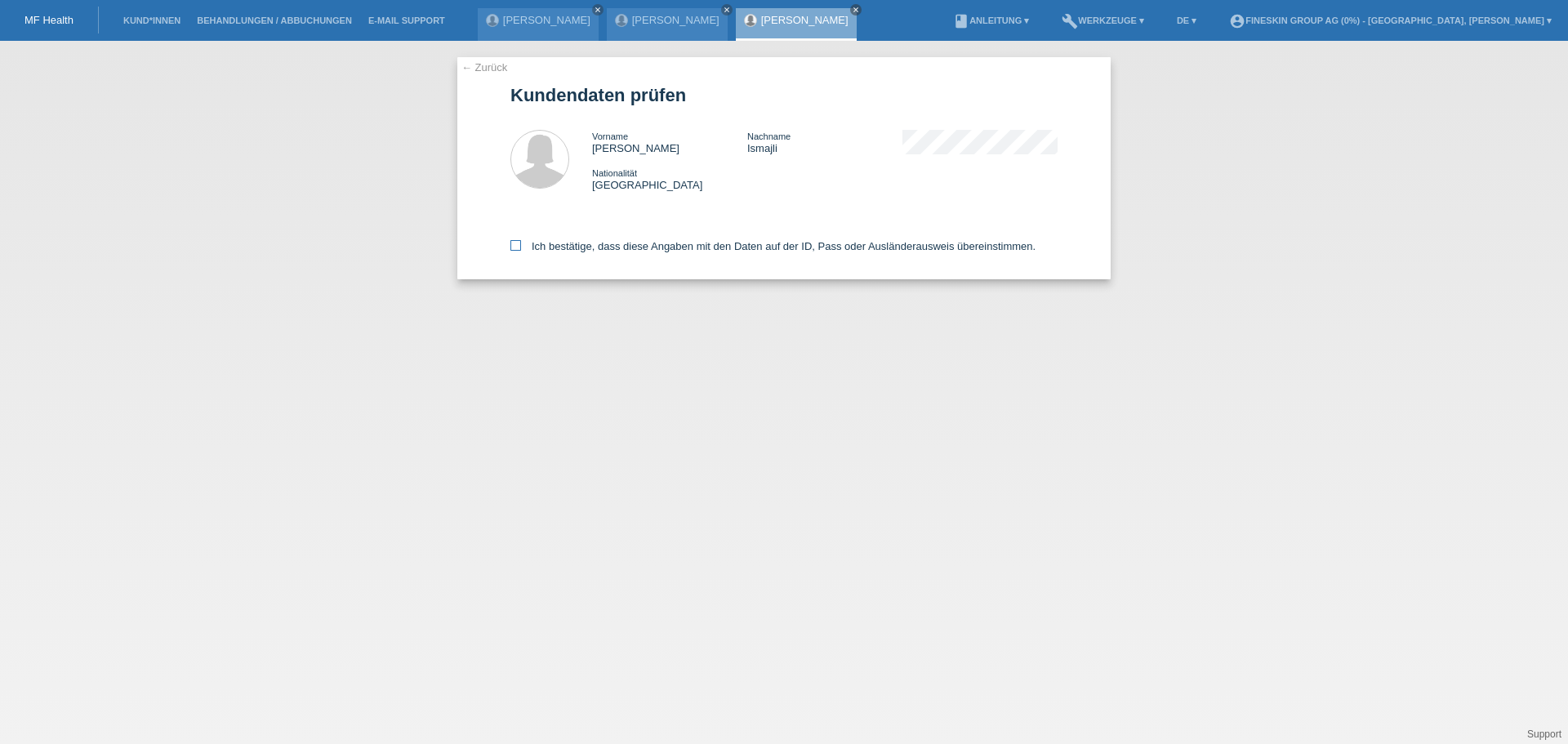
click at [642, 244] on label "Ich bestätige, dass diese Angaben mit den Daten auf der ID, Pass oder Ausländer…" at bounding box center [772, 246] width 525 height 12
click at [521, 244] on input "Ich bestätige, dass diese Angaben mit den Daten auf der ID, Pass oder Ausländer…" at bounding box center [516, 246] width 11 height 11
checkbox input "true"
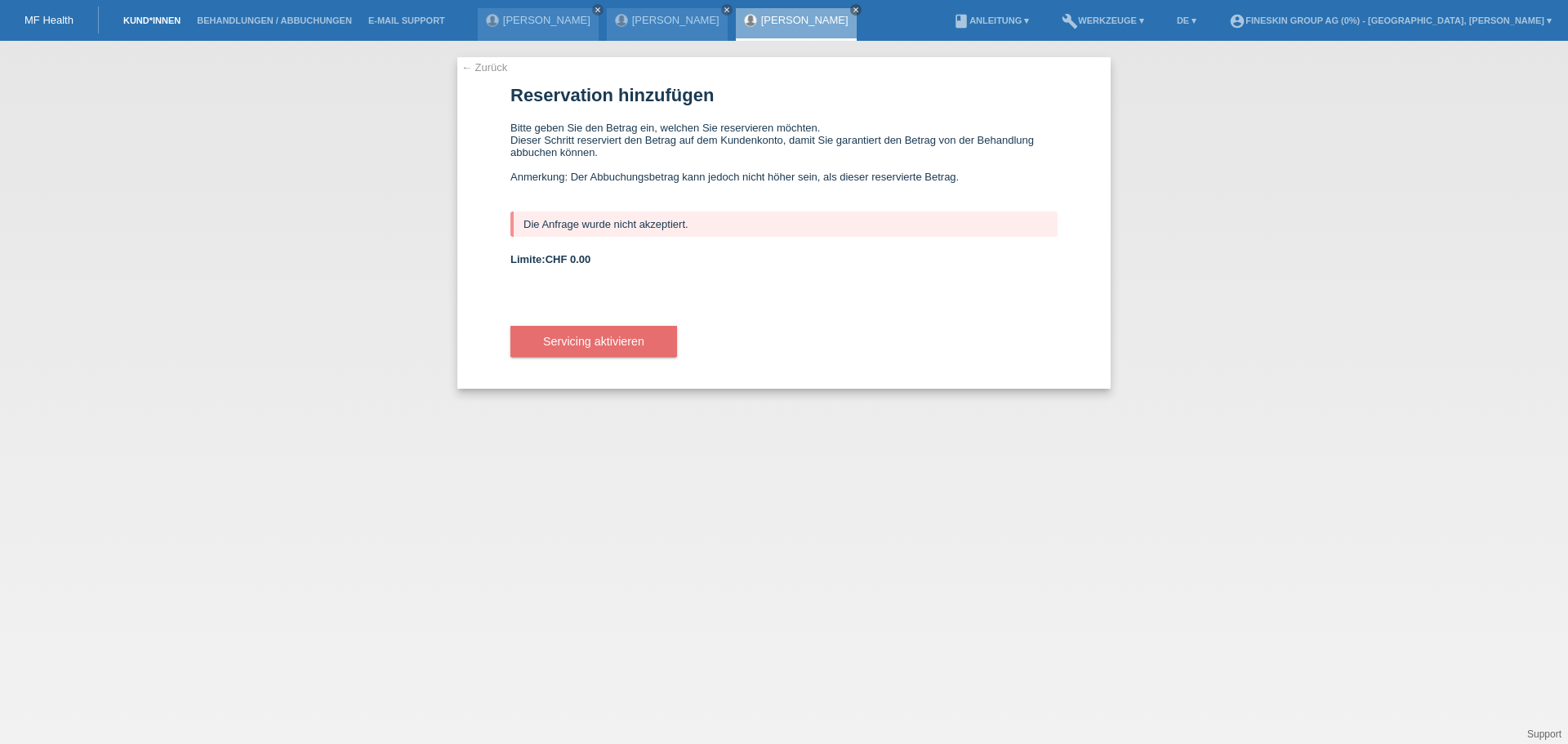
click at [140, 19] on link "Kund*innen" at bounding box center [152, 20] width 74 height 10
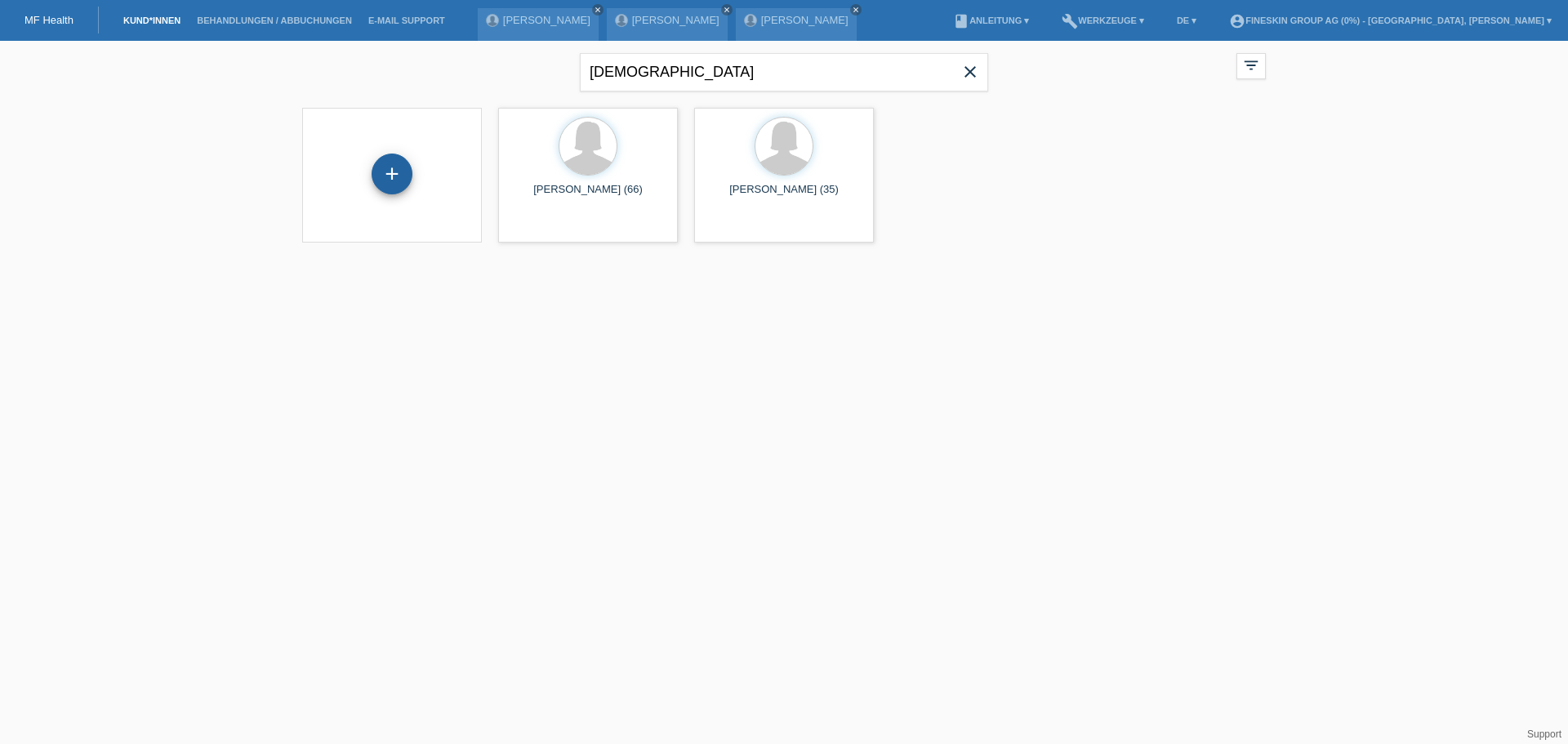
click at [387, 169] on div "+" at bounding box center [391, 174] width 41 height 41
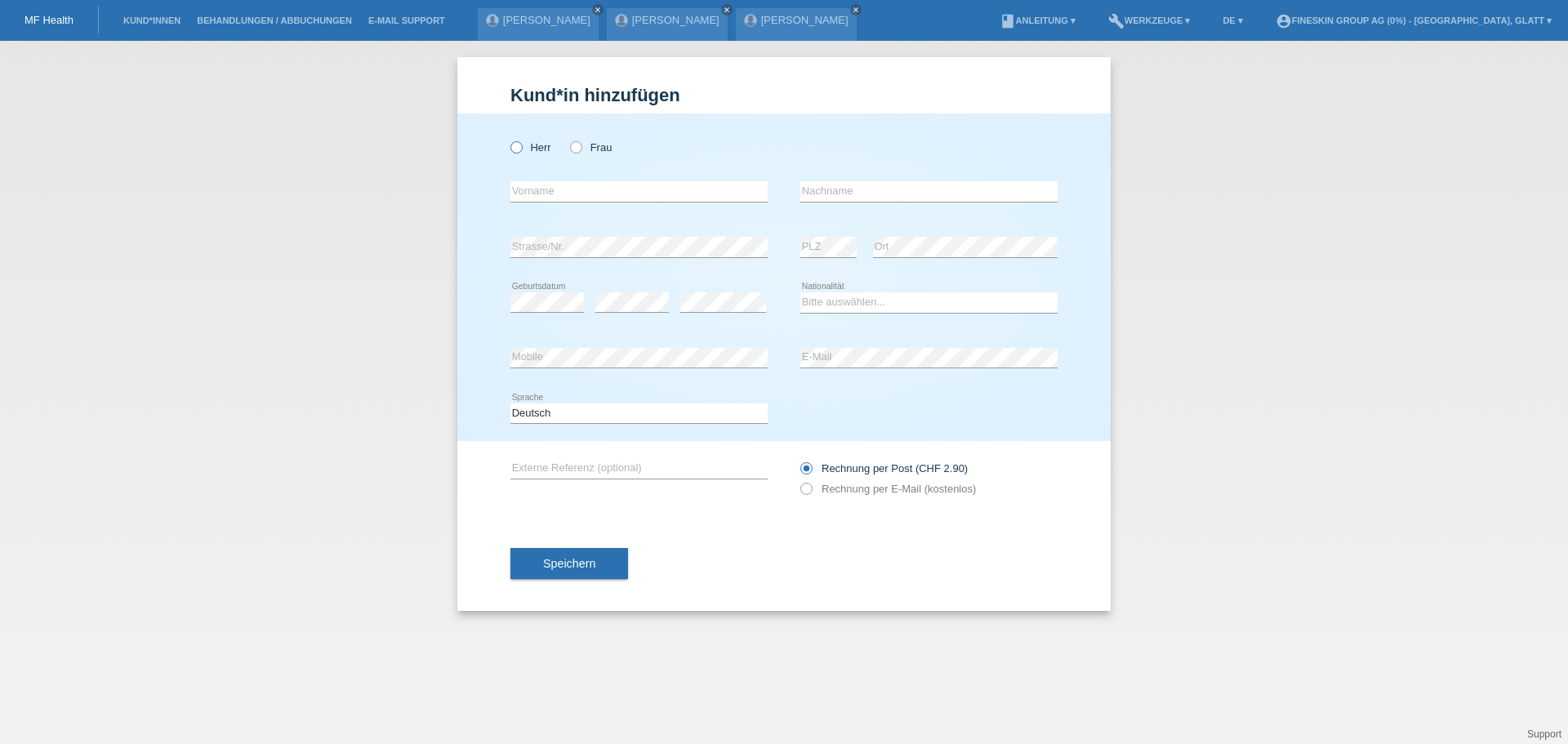
click at [527, 148] on label "Herr" at bounding box center [530, 146] width 41 height 12
click at [521, 148] on input "Herr" at bounding box center [516, 146] width 11 height 11
radio input "true"
click at [565, 193] on input "text" at bounding box center [638, 191] width 257 height 20
type input "Xhafer"
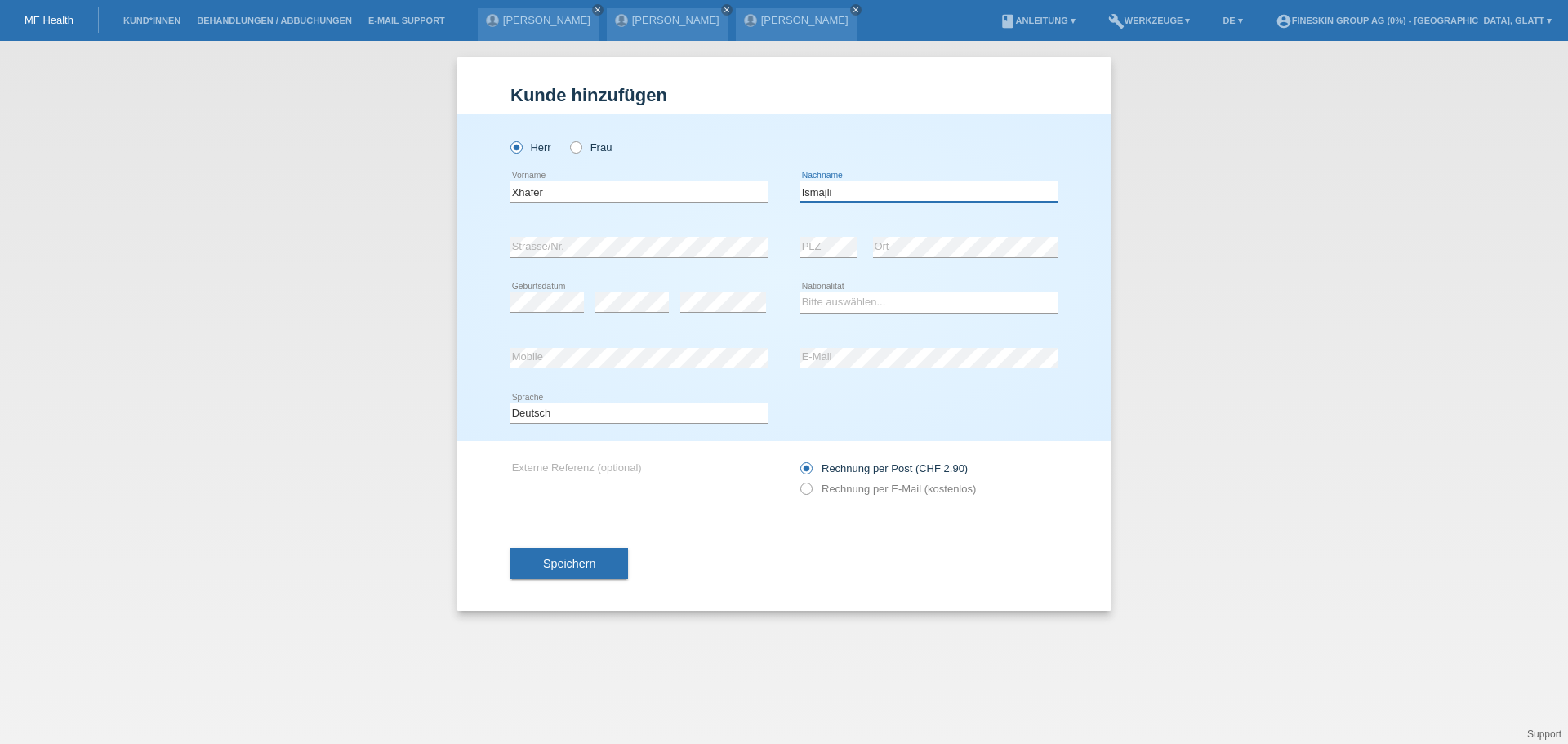
type input "Ismajli"
click at [823, 298] on select "Bitte auswählen... Schweiz Deutschland Liechtenstein Österreich ------------ Af…" at bounding box center [929, 302] width 257 height 20
select select "CH"
click at [800, 292] on select "Bitte auswählen... Schweiz Deutschland Liechtenstein Österreich ------------ Af…" at bounding box center [929, 302] width 257 height 20
click at [589, 559] on span "Speichern" at bounding box center [568, 563] width 52 height 13
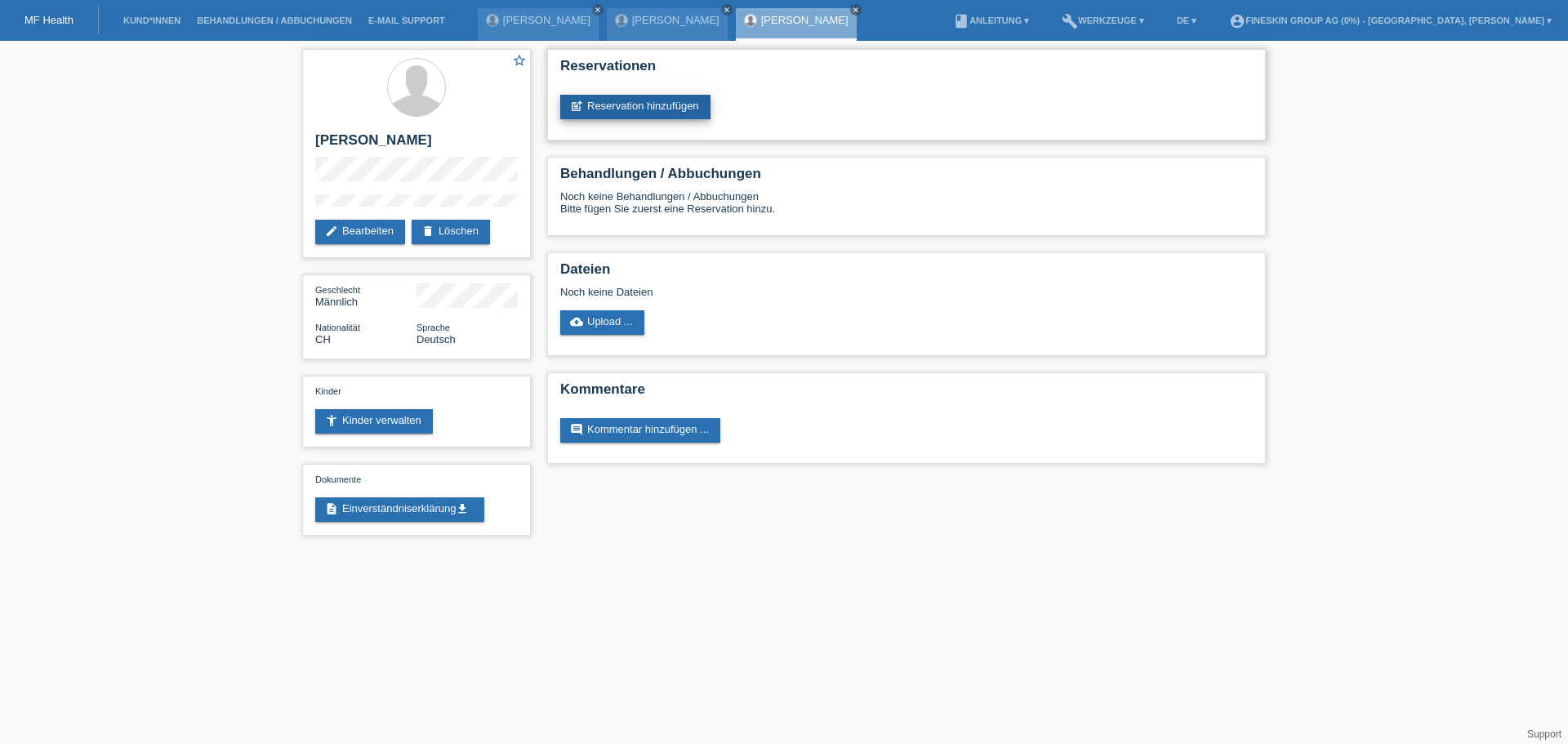
click at [651, 104] on link "post_add Reservation hinzufügen" at bounding box center [635, 106] width 150 height 25
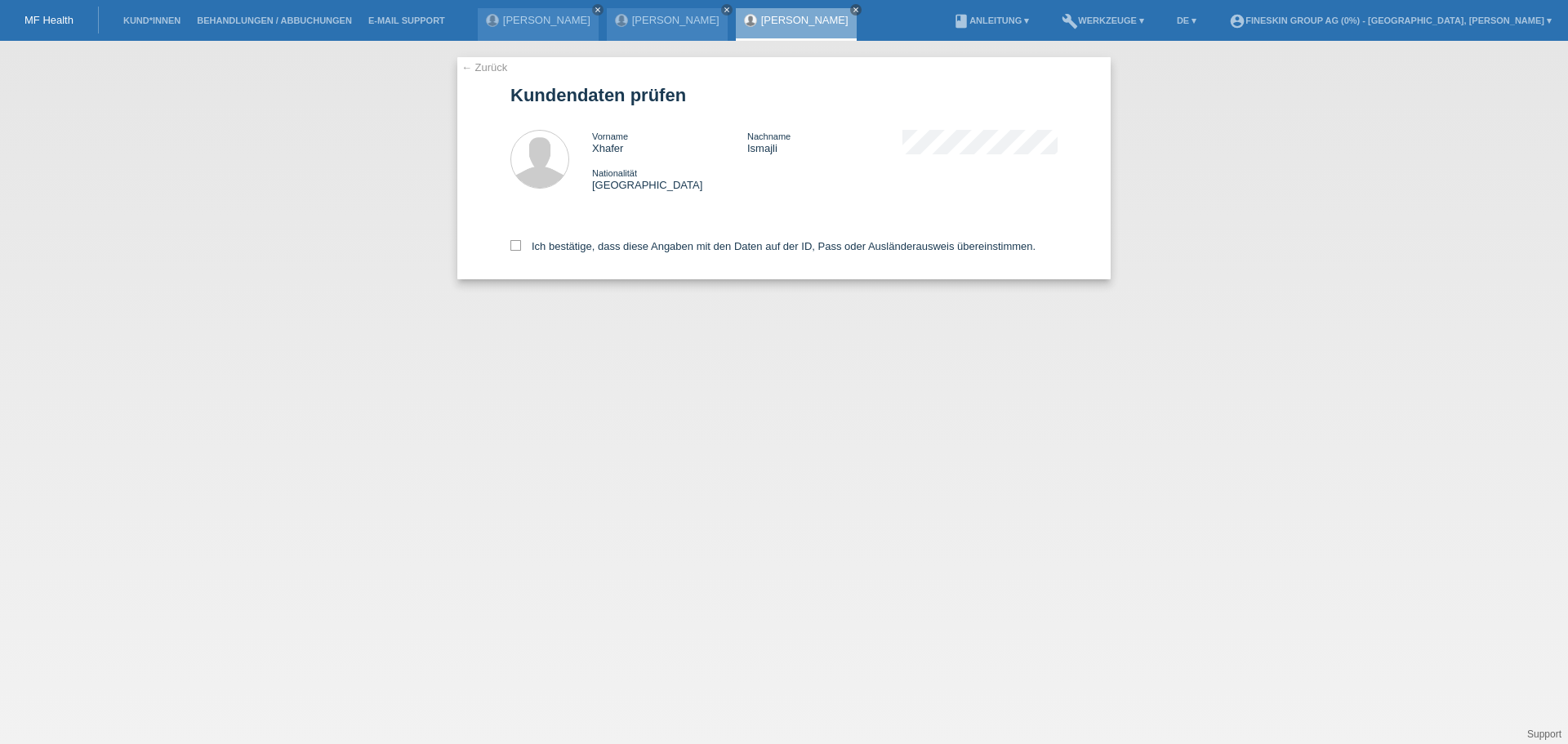
click at [681, 239] on div "Ich bestätige, dass diese Angaben mit den Daten auf der ID, Pass oder Ausländer…" at bounding box center [783, 243] width 547 height 72
click at [681, 241] on label "Ich bestätige, dass diese Angaben mit den Daten auf der ID, Pass oder Ausländer…" at bounding box center [772, 246] width 525 height 12
click at [521, 241] on input "Ich bestätige, dass diese Angaben mit den Daten auf der ID, Pass oder Ausländer…" at bounding box center [516, 246] width 11 height 11
checkbox input "true"
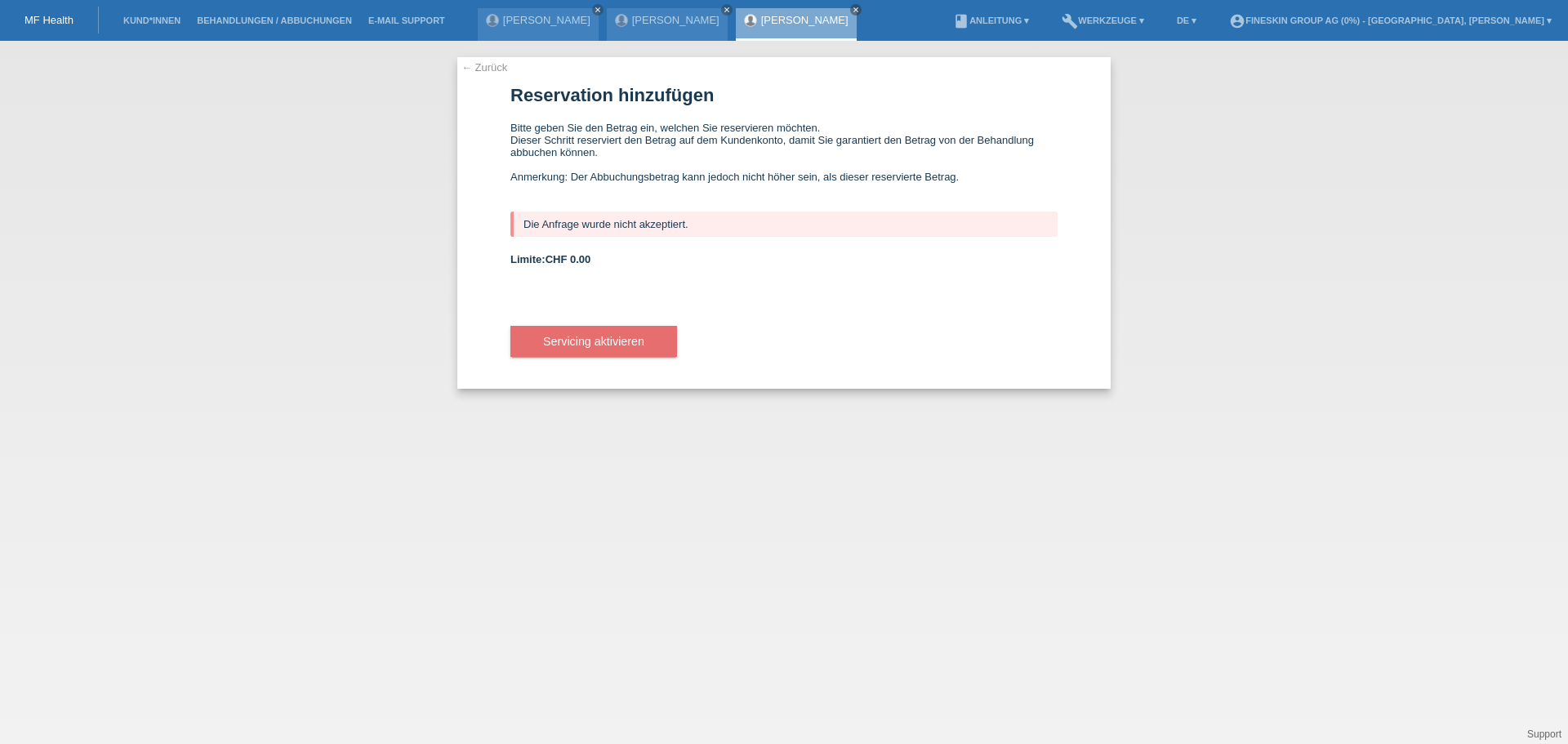
click at [140, 14] on li "Kund*innen" at bounding box center [152, 21] width 74 height 42
click at [141, 15] on li "Kund*innen" at bounding box center [152, 21] width 74 height 42
click at [138, 22] on link "Kund*innen" at bounding box center [152, 20] width 74 height 10
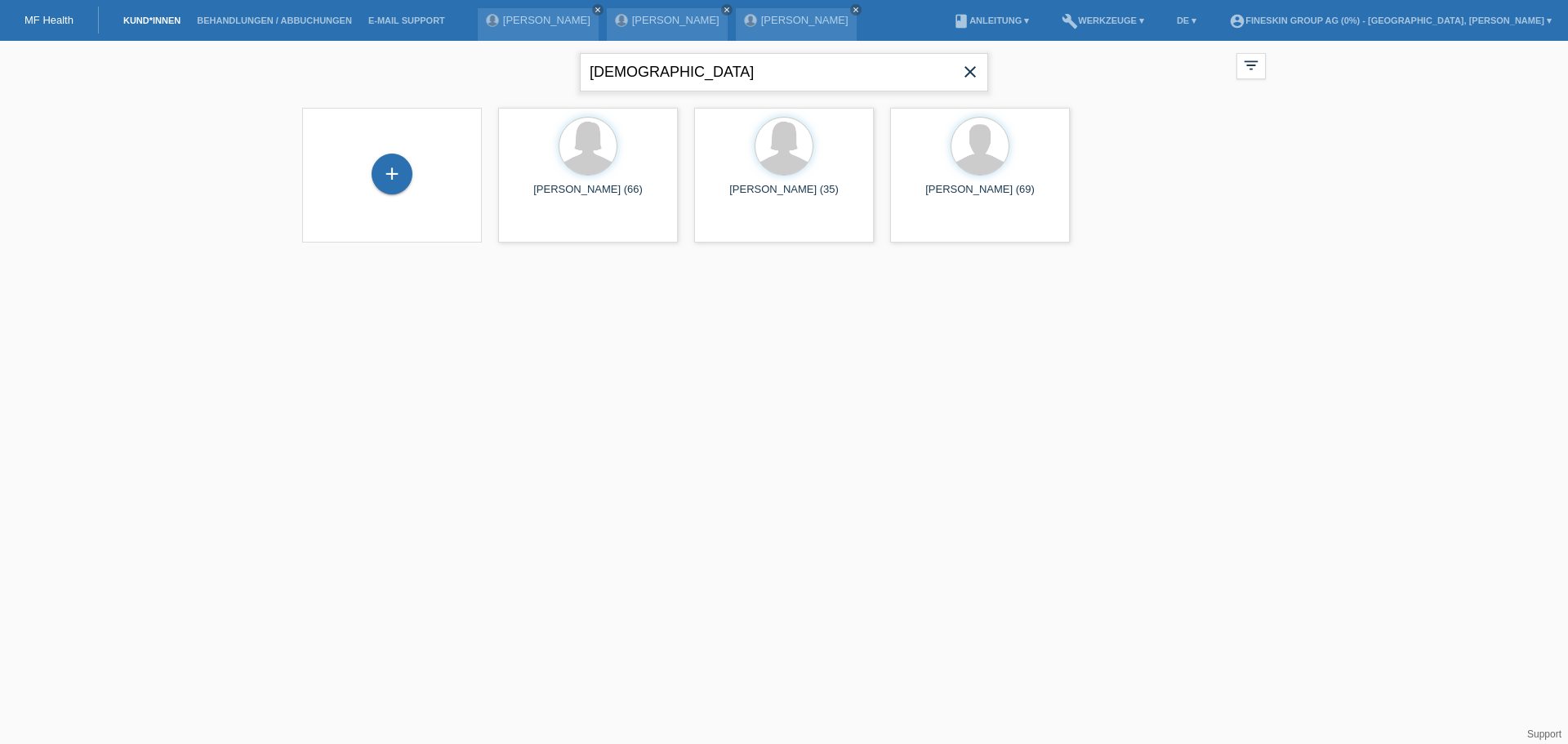
click at [688, 75] on input "ismaj" at bounding box center [783, 72] width 408 height 38
type input "gash"
click at [757, 231] on span "Anzeigen" at bounding box center [740, 227] width 44 height 12
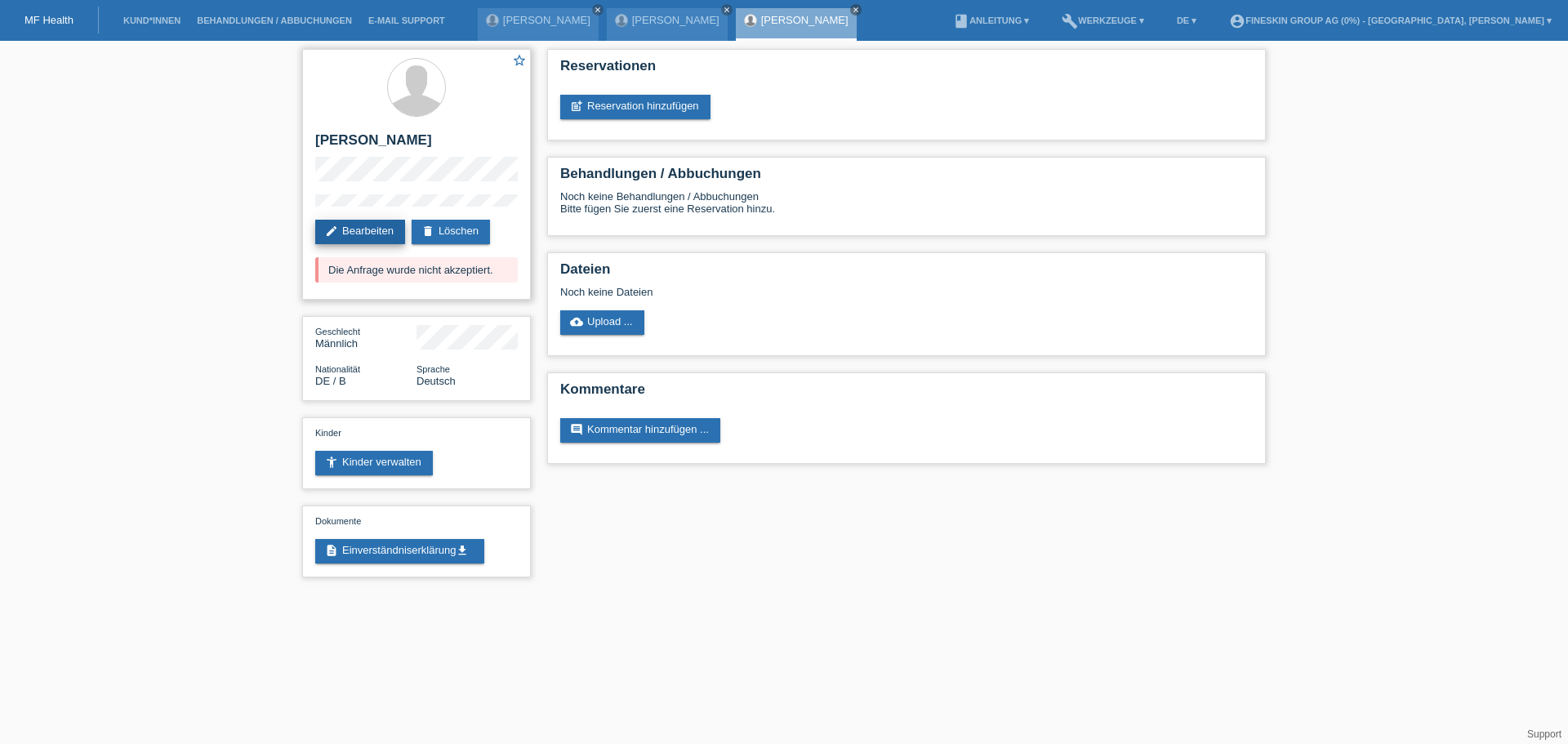
click at [354, 230] on link "edit Bearbeiten" at bounding box center [360, 231] width 90 height 25
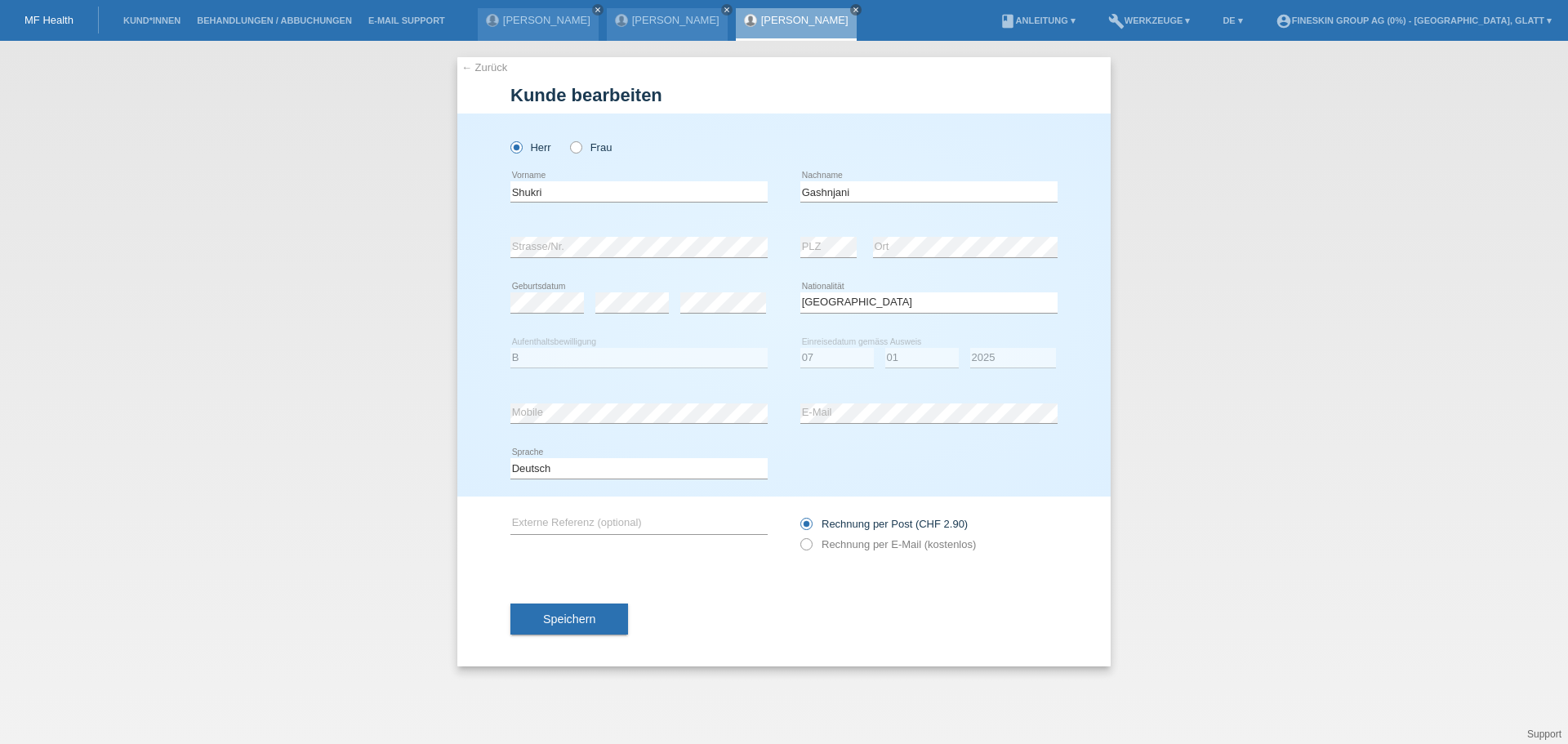
select select "DE"
select select "B"
select select "07"
select select "01"
select select "2025"
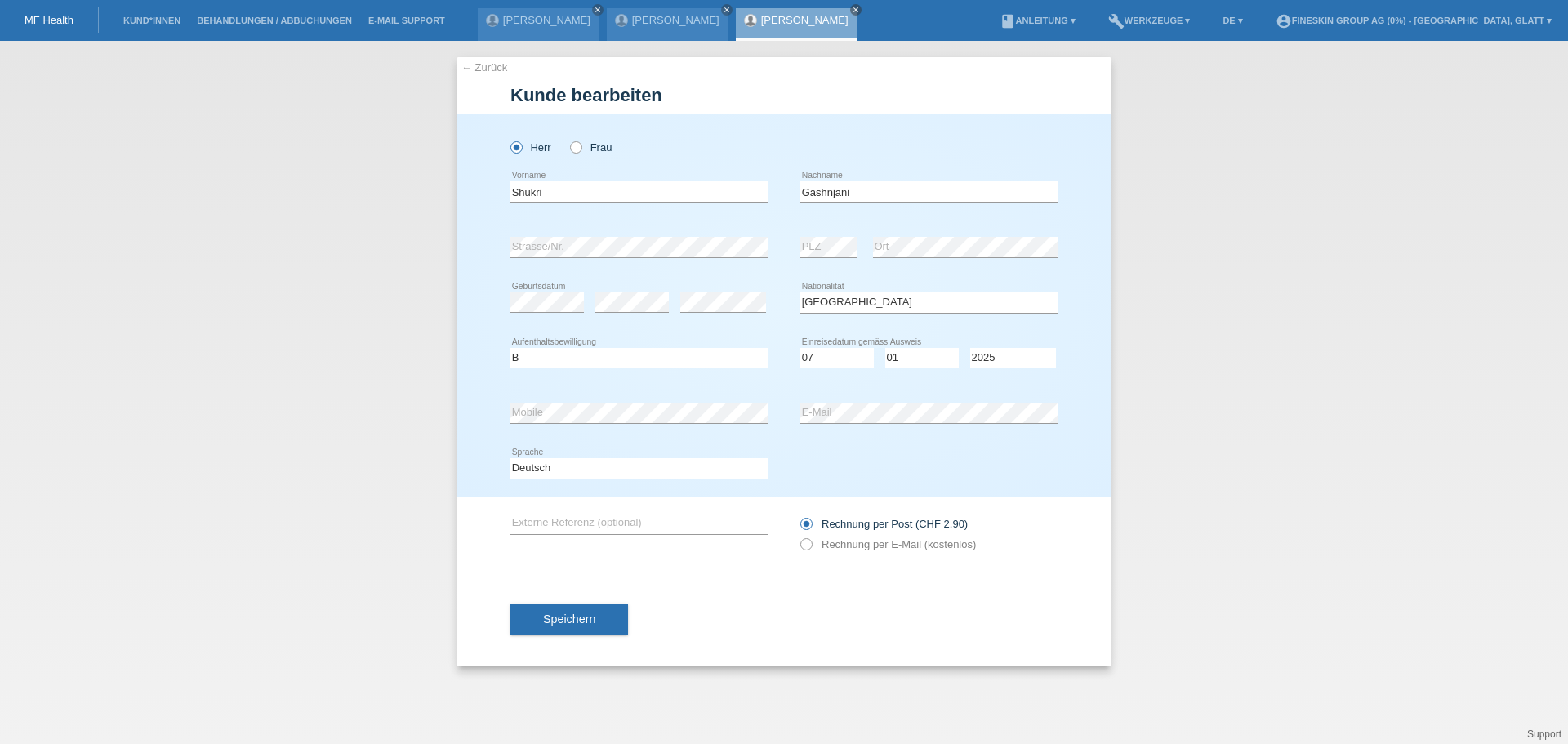
click at [856, 313] on icon at bounding box center [929, 313] width 257 height 1
click at [856, 309] on select "Bitte auswählen... Schweiz Deutschland Liechtenstein Österreich ------------ Af…" at bounding box center [929, 302] width 257 height 20
select select "CH"
click at [800, 292] on select "Bitte auswählen... Schweiz Deutschland Liechtenstein Österreich ------------ Af…" at bounding box center [929, 302] width 257 height 20
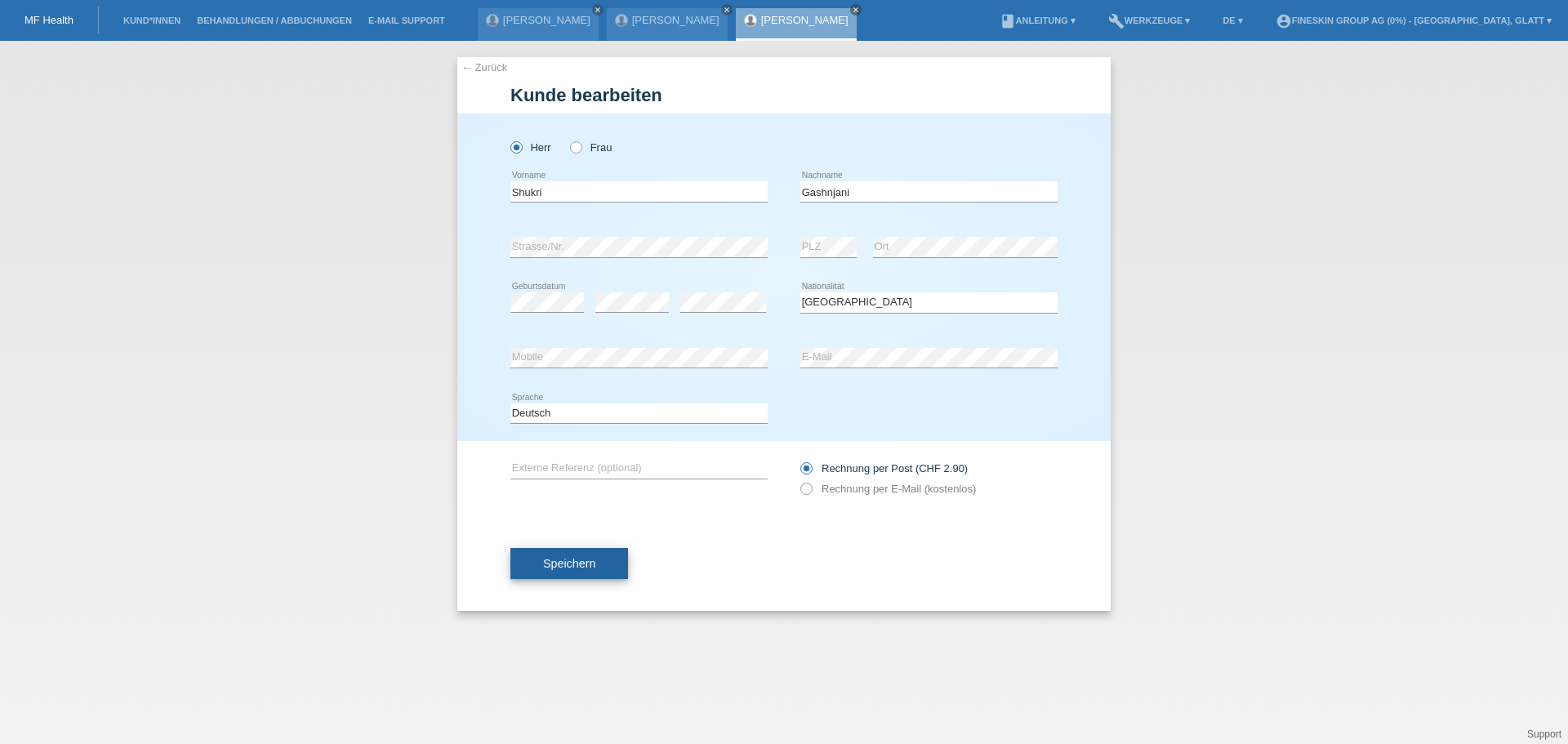
click at [574, 566] on span "Speichern" at bounding box center [568, 563] width 52 height 13
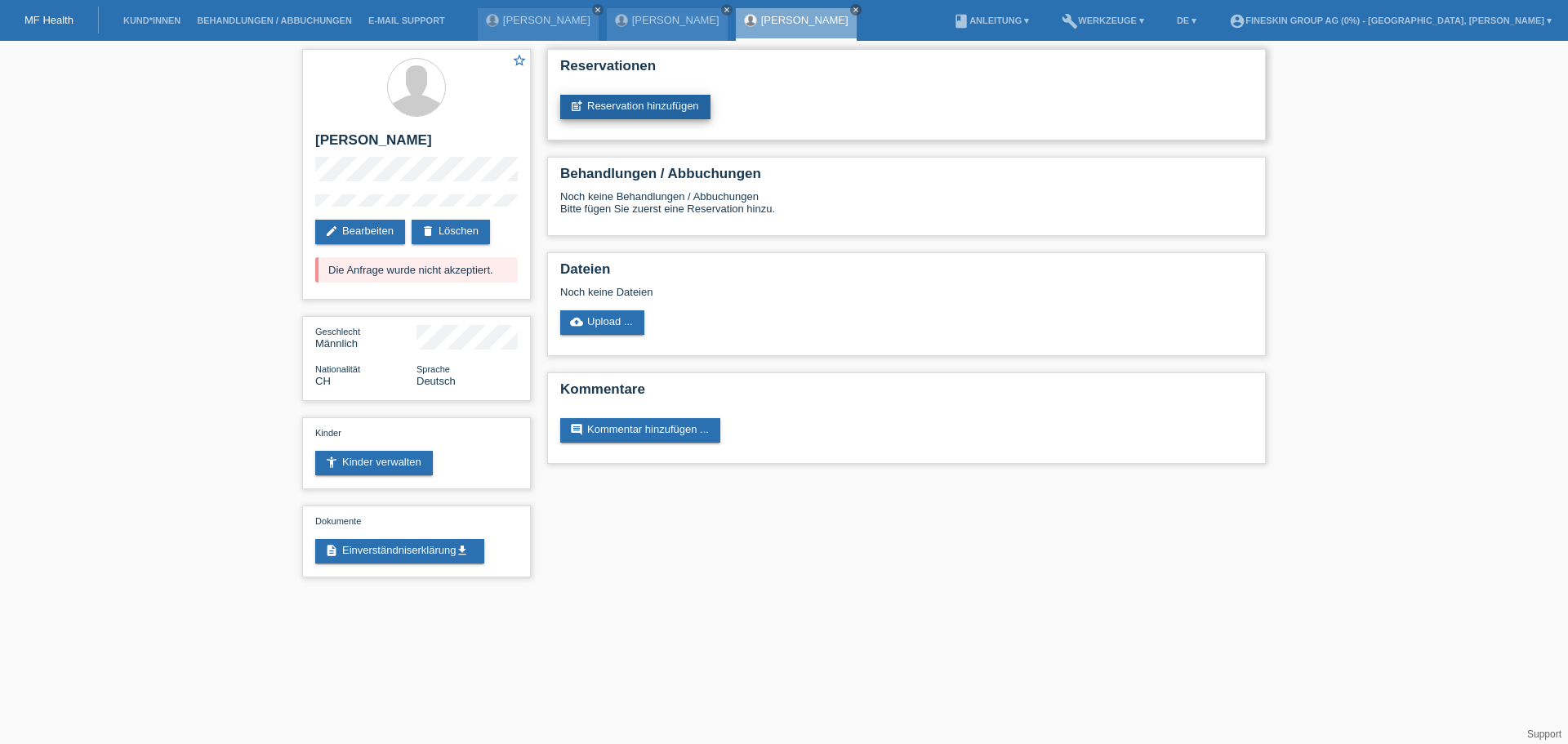
click at [603, 112] on link "post_add Reservation hinzufügen" at bounding box center [635, 106] width 150 height 25
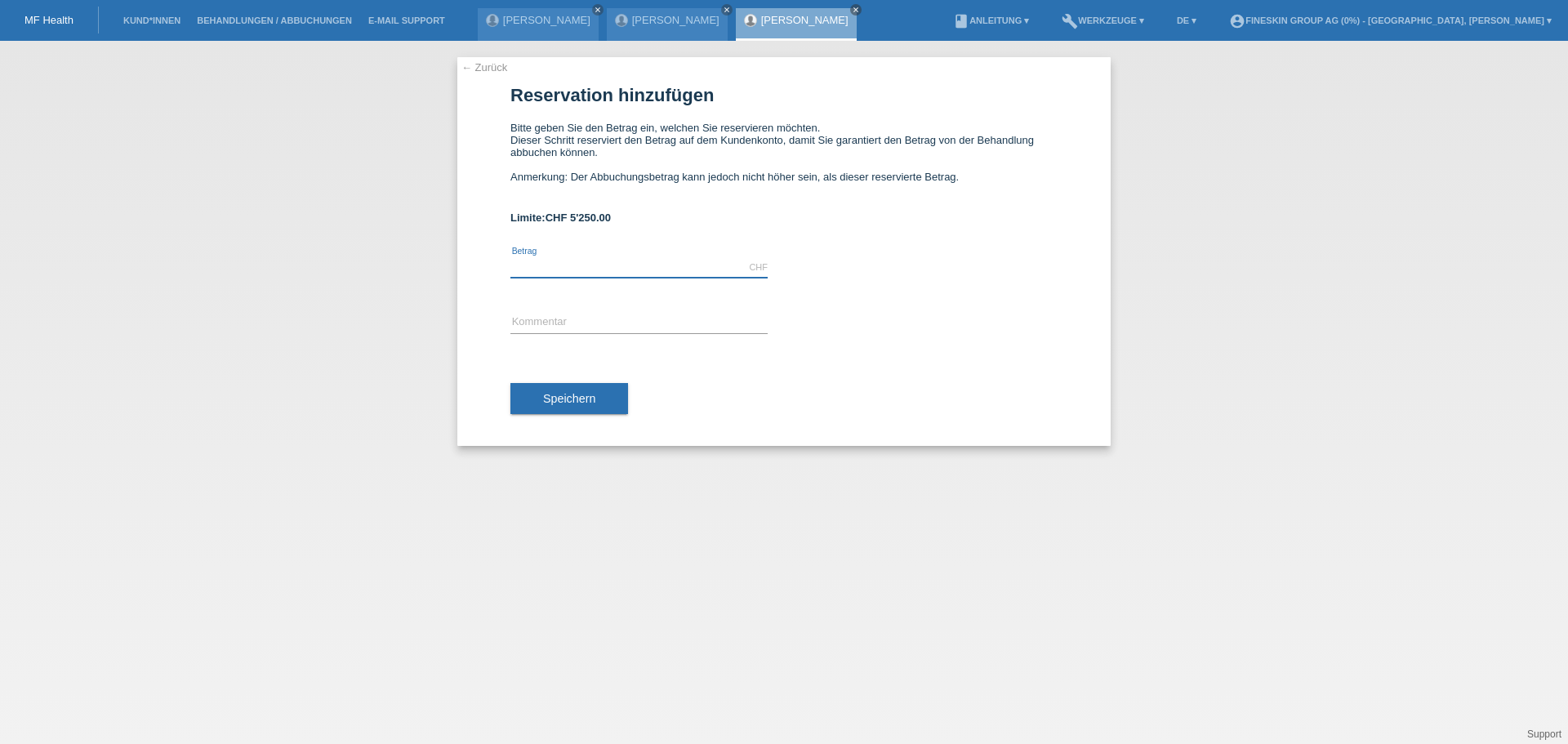
click at [570, 264] on input "text" at bounding box center [638, 267] width 257 height 20
type input "4690.00"
click at [564, 316] on input "text" at bounding box center [638, 323] width 257 height 20
type input "GS_Lipotransfer_05092025"
click at [595, 388] on button "Speichern" at bounding box center [568, 398] width 117 height 31
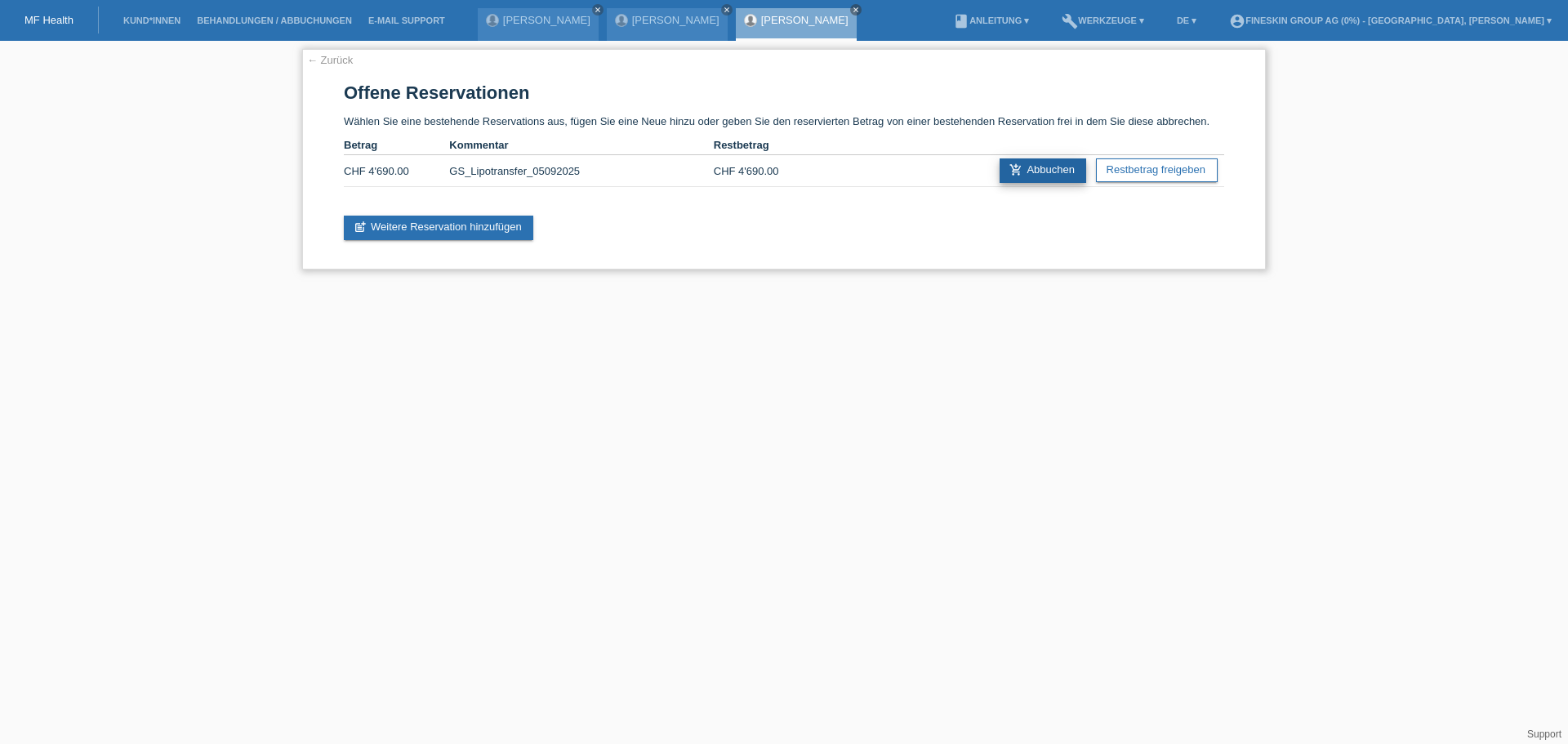
click at [1038, 171] on link "add_shopping_cart Abbuchen" at bounding box center [1042, 170] width 86 height 25
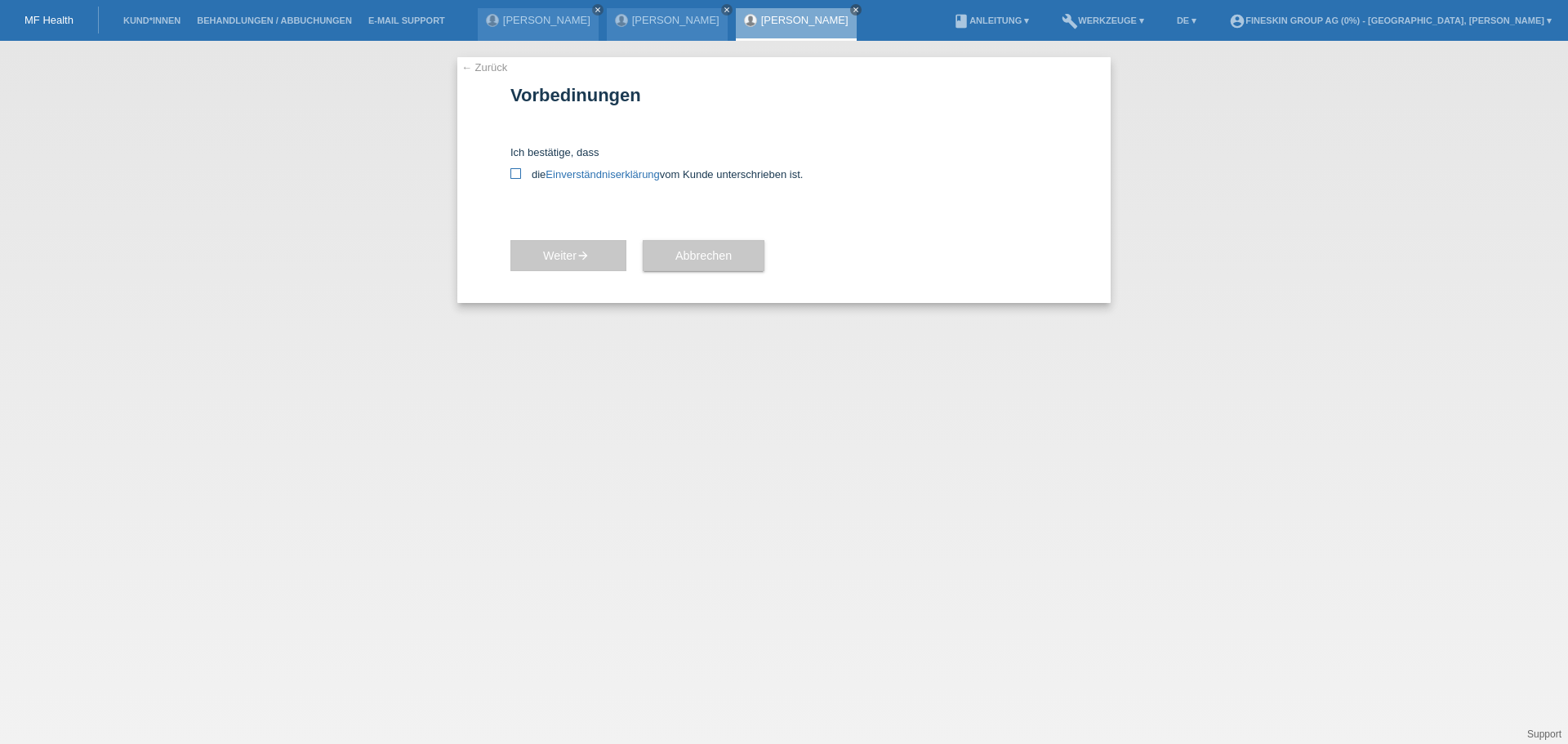
click at [514, 174] on icon at bounding box center [516, 174] width 11 height 11
click at [514, 174] on input "die Einverständniserklärung vom Kunde unterschrieben ist." at bounding box center [516, 174] width 11 height 11
checkbox input "true"
click at [610, 240] on button "Weiter arrow_forward" at bounding box center [568, 256] width 116 height 31
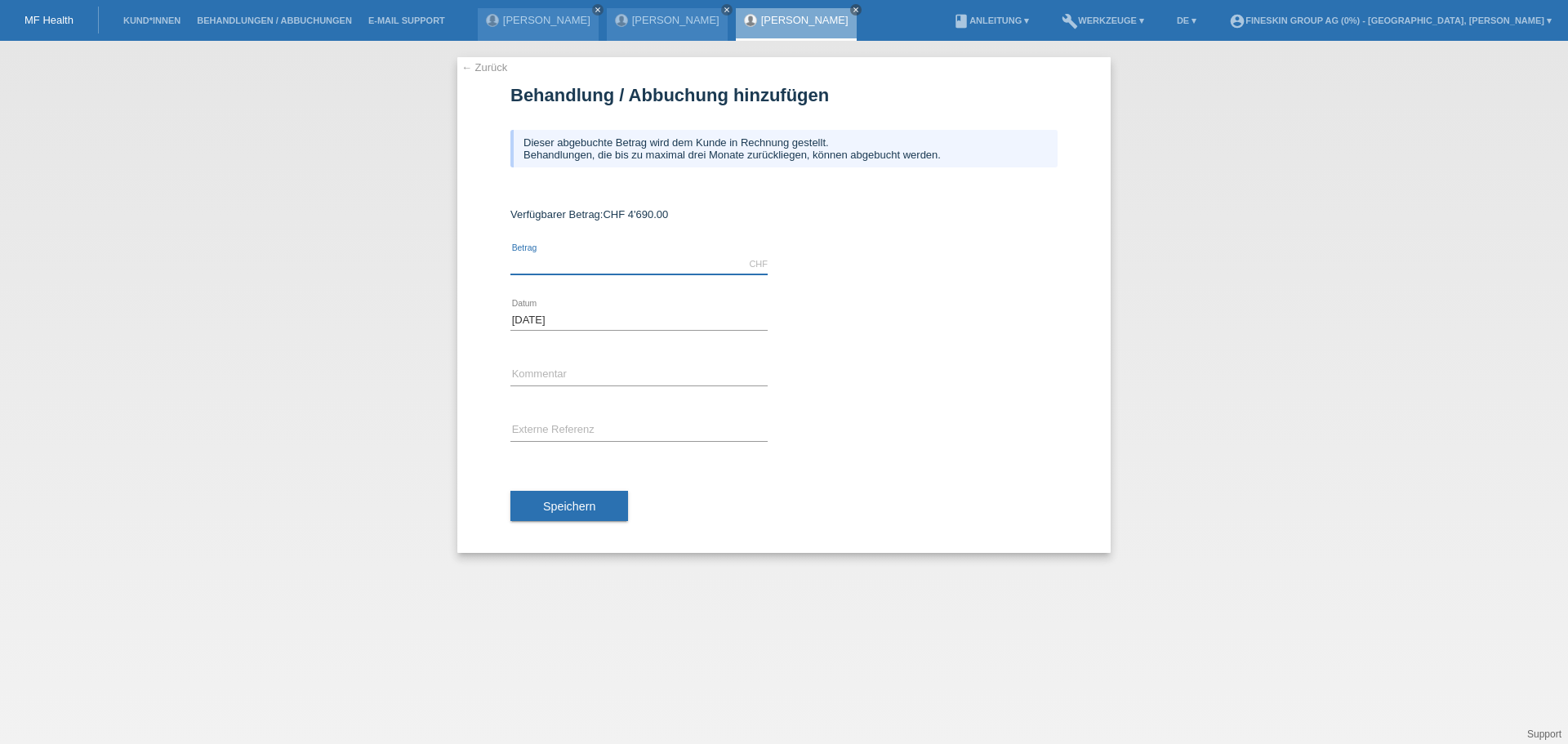
click at [569, 263] on input "text" at bounding box center [638, 264] width 257 height 20
type input "4690.00"
click at [564, 365] on input "text" at bounding box center [638, 375] width 257 height 20
type input "GS_Lipotransfer_05092025"
click at [579, 498] on button "Speichern" at bounding box center [568, 507] width 117 height 31
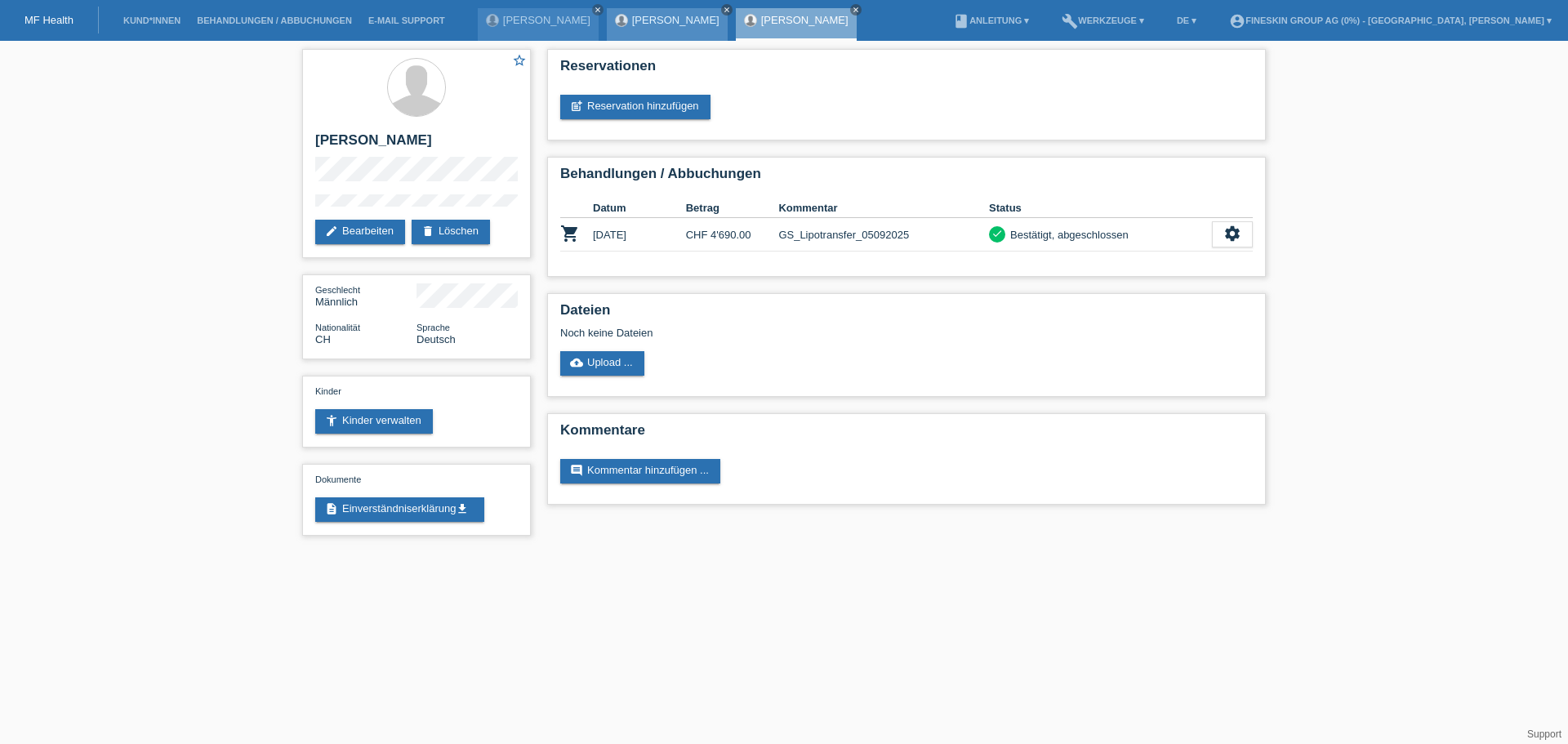
click at [722, 12] on icon "close" at bounding box center [726, 9] width 8 height 8
click at [594, 13] on icon "close" at bounding box center [598, 9] width 8 height 8
